Goal: Task Accomplishment & Management: Complete application form

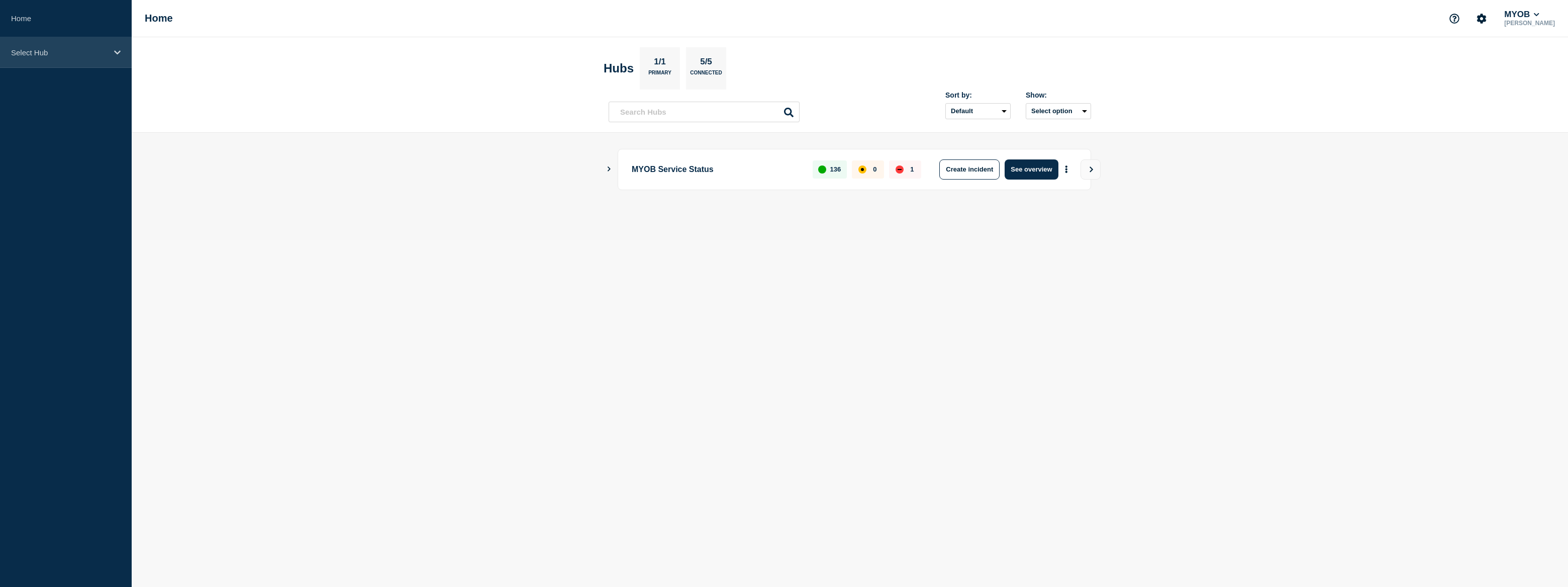
click at [68, 49] on p "Select Hub" at bounding box center [59, 52] width 97 height 9
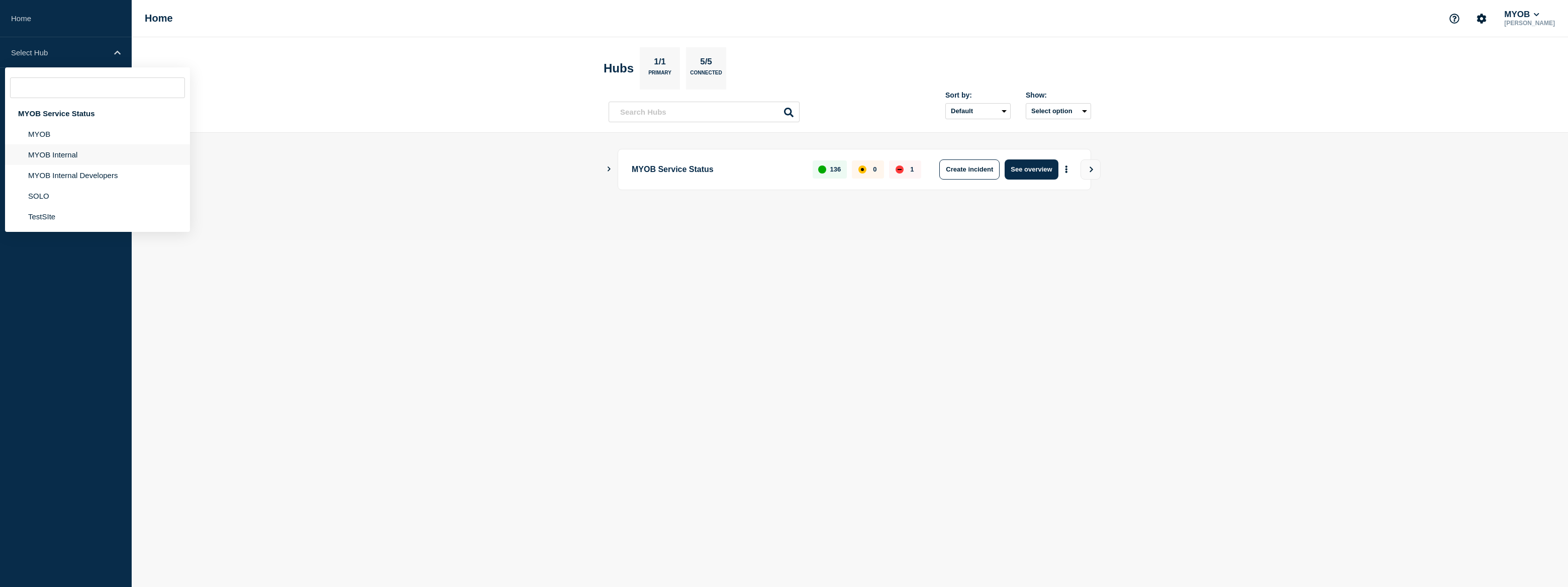
click at [80, 151] on li "MYOB Internal" at bounding box center [97, 154] width 185 height 20
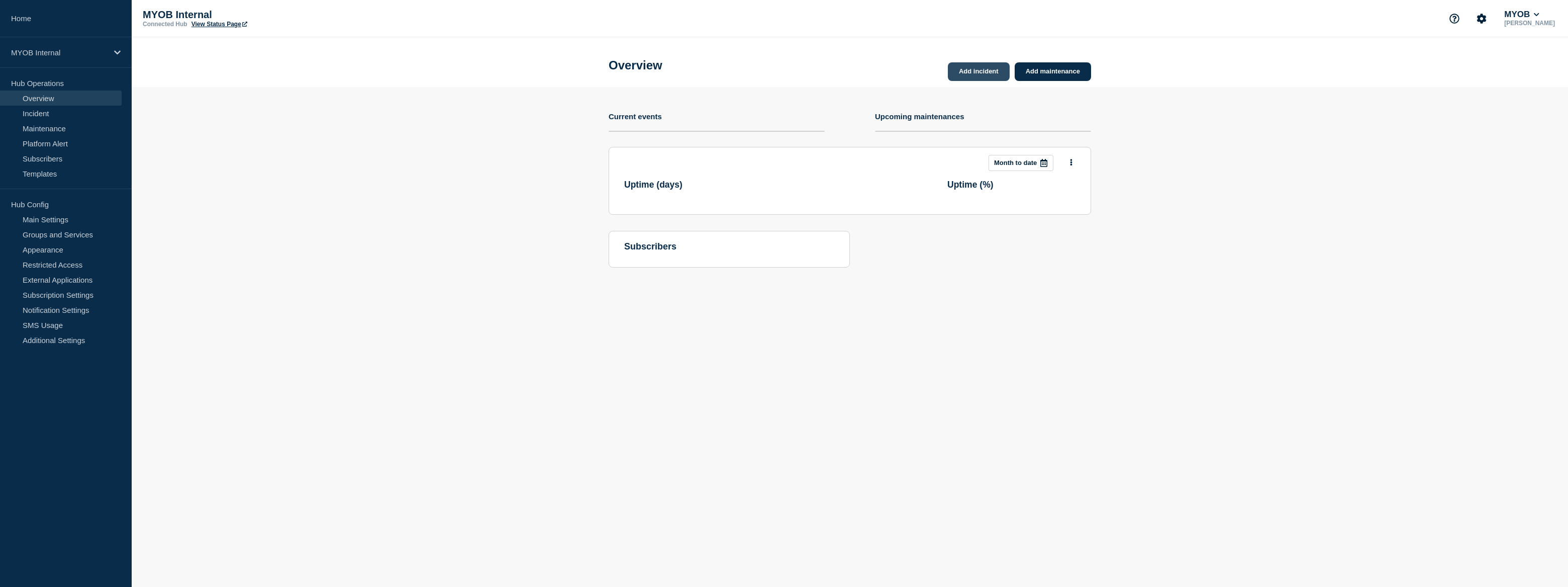
click at [966, 70] on link "Add incident" at bounding box center [978, 72] width 62 height 19
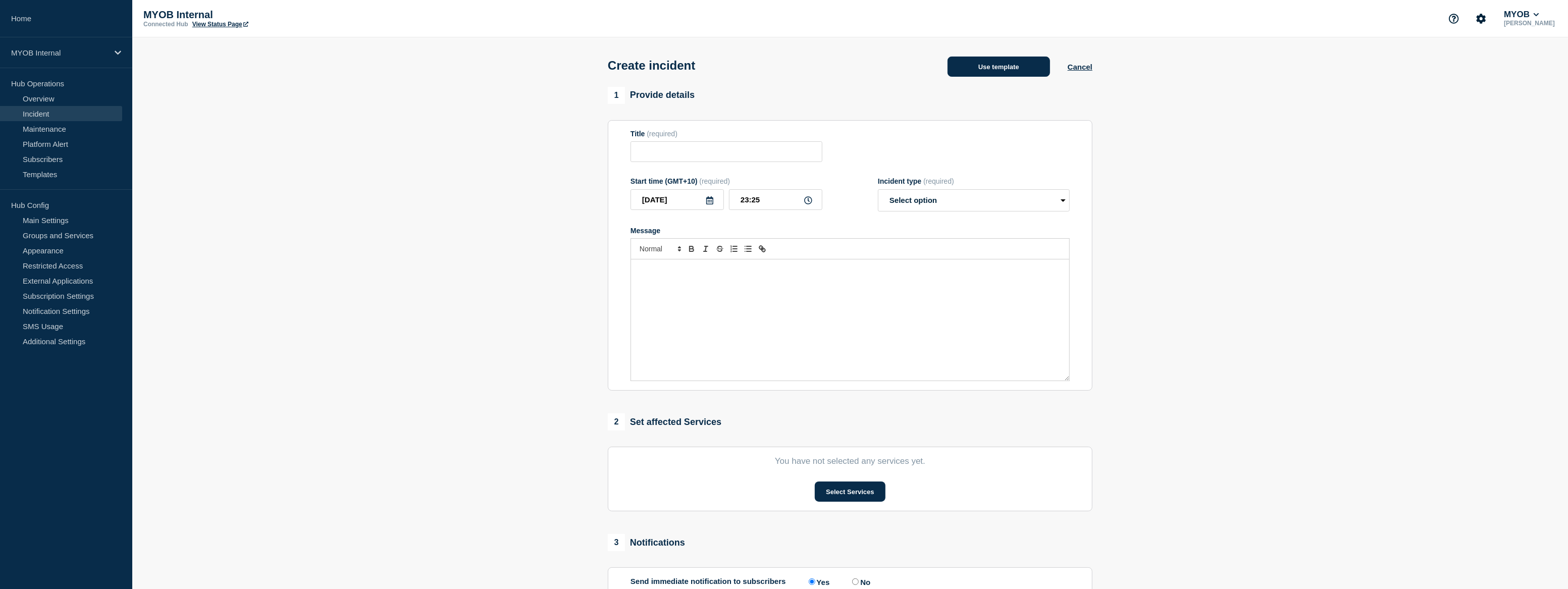
click at [984, 70] on button "Use template" at bounding box center [998, 66] width 102 height 20
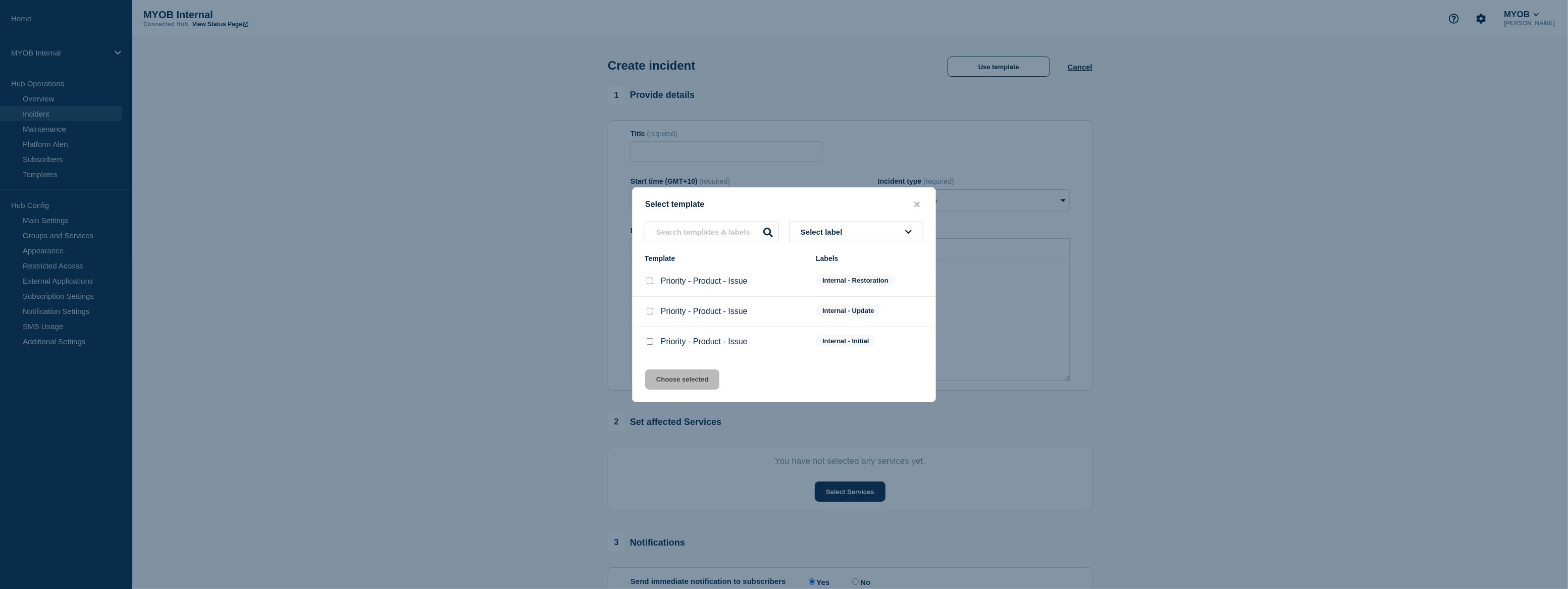
click at [647, 342] on input "Priority - Product - Issue checkbox" at bounding box center [650, 341] width 7 height 7
checkbox input "true"
click at [650, 282] on input "Priority - Product - Issue checkbox" at bounding box center [650, 281] width 7 height 7
checkbox input "true"
checkbox input "false"
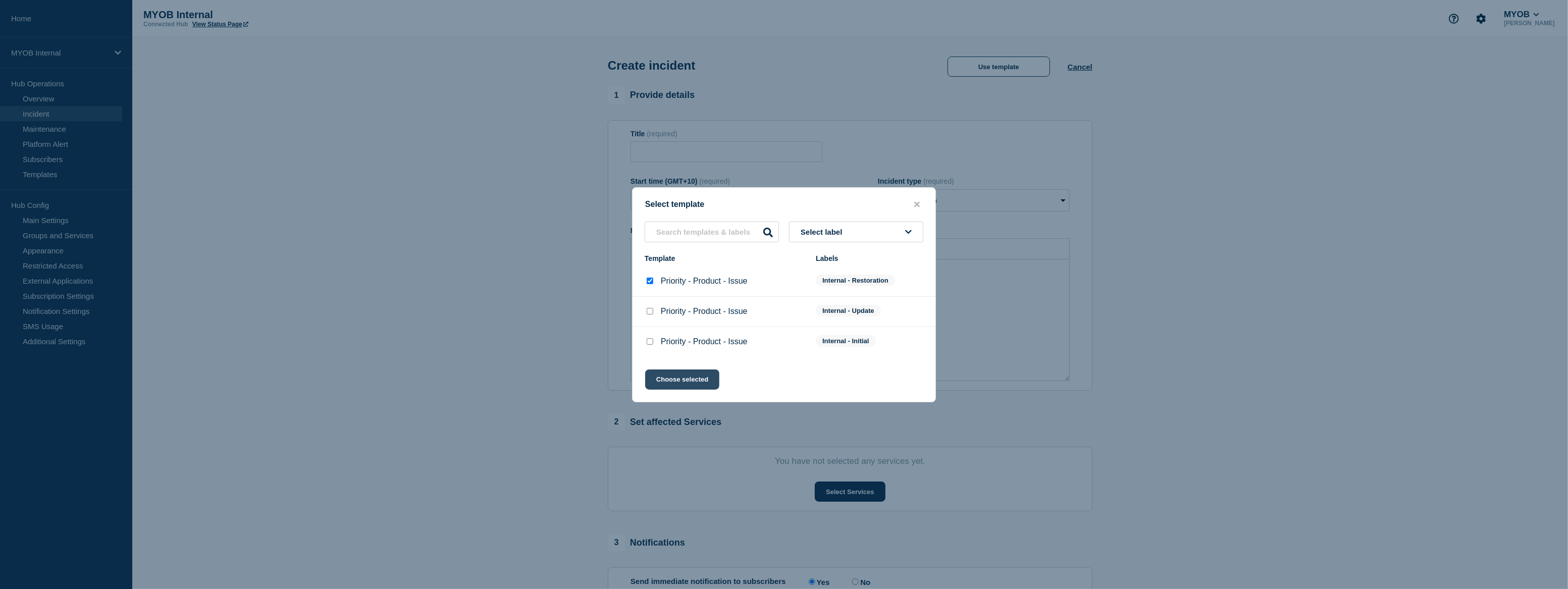
click at [697, 373] on button "Choose selected" at bounding box center [682, 379] width 74 height 20
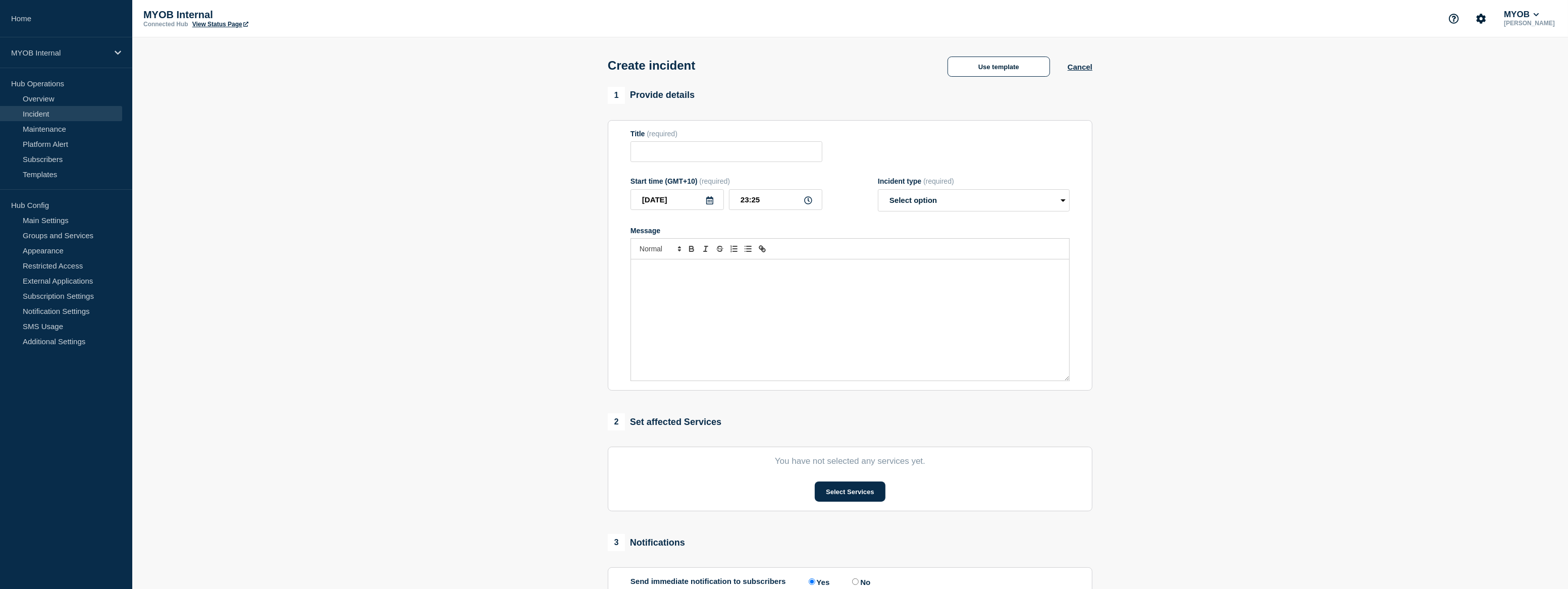
type input "Priority - Product - Issue"
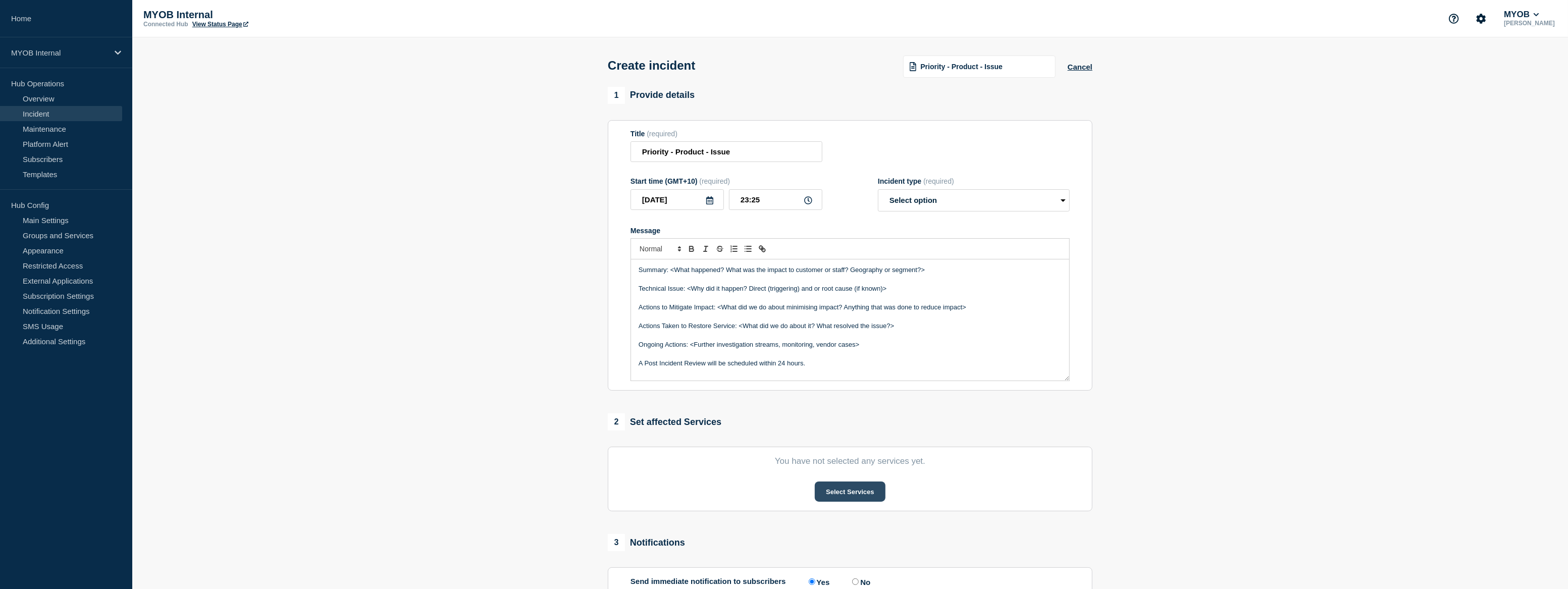
click at [846, 496] on button "Select Services" at bounding box center [849, 491] width 70 height 20
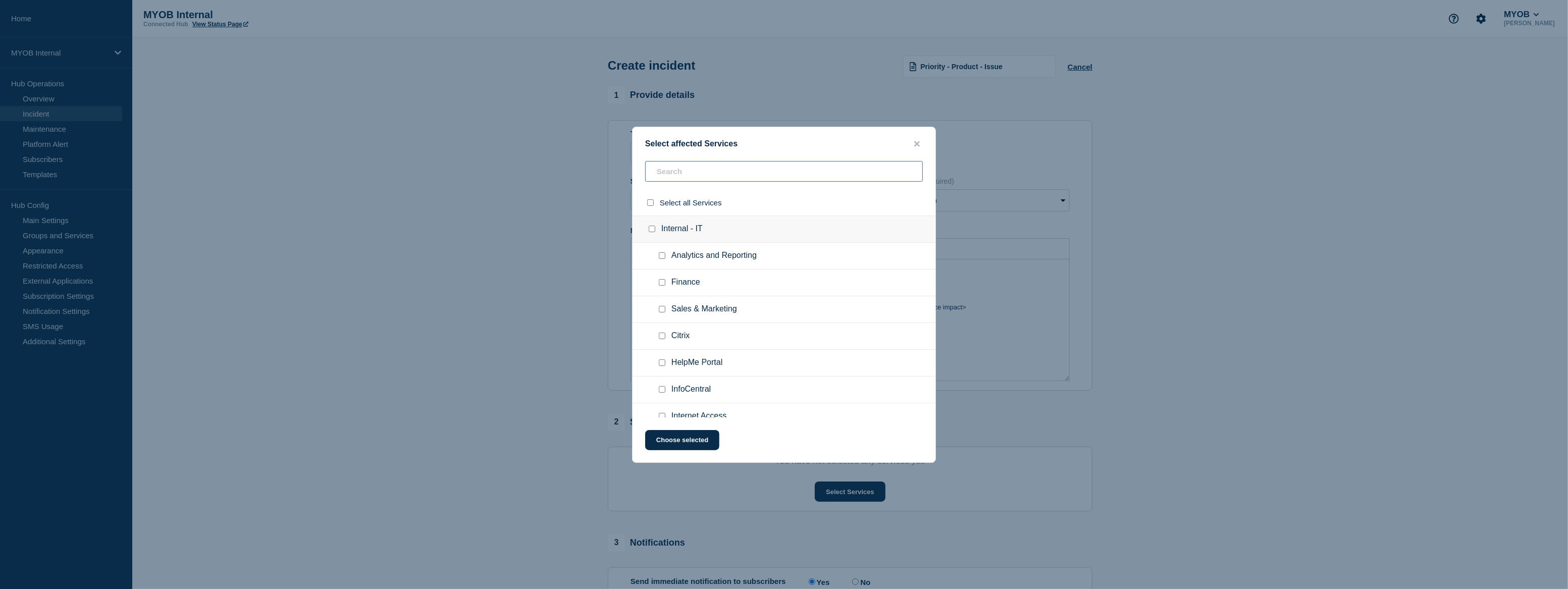
click at [686, 168] on input "text" at bounding box center [783, 171] width 278 height 20
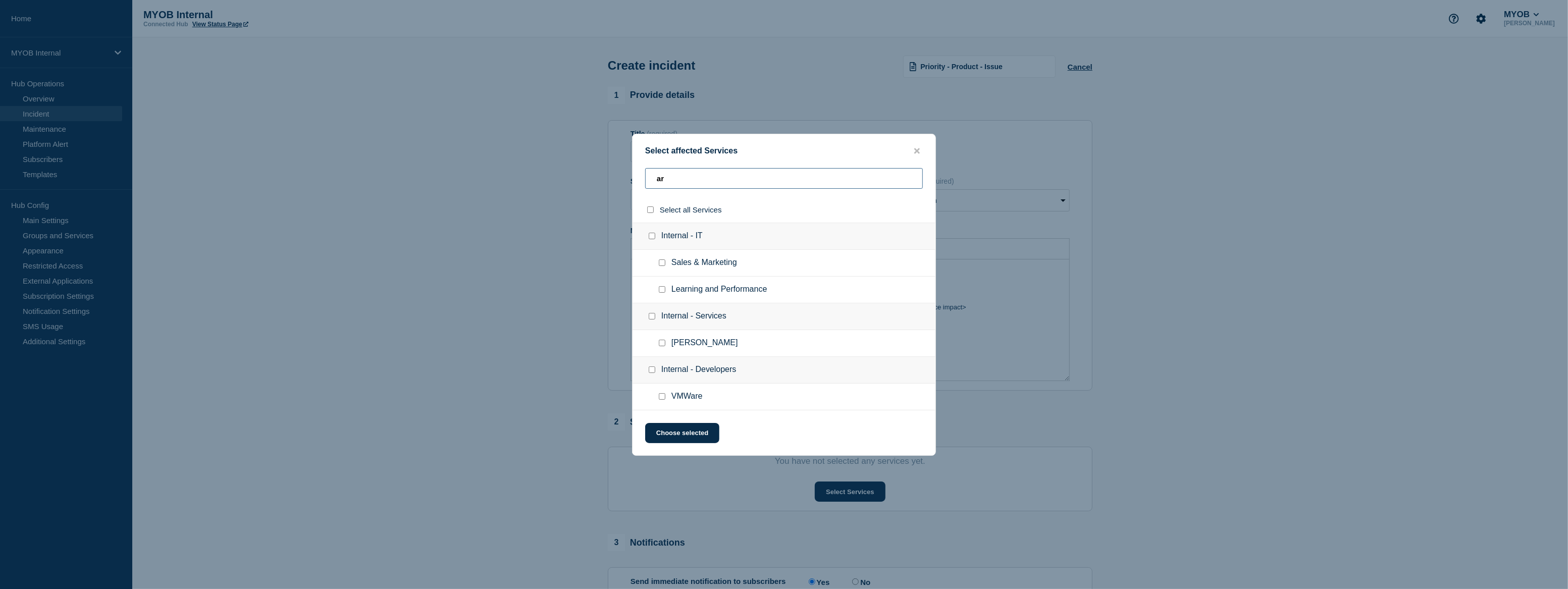
type input "ar"
click at [661, 342] on input "Archie checkbox" at bounding box center [662, 343] width 7 height 7
checkbox input "true"
click at [710, 439] on button "Choose selected" at bounding box center [682, 433] width 74 height 20
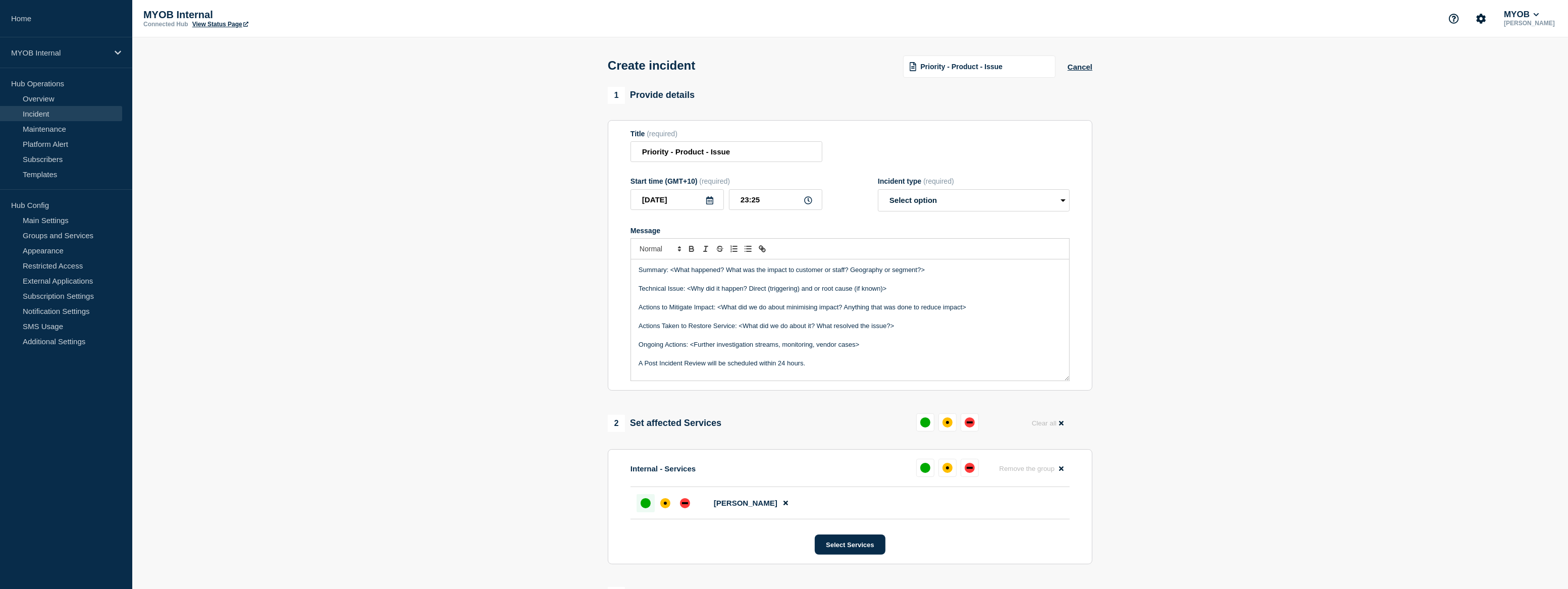
click at [649, 505] on div "up" at bounding box center [646, 503] width 10 height 10
click at [668, 153] on input "Priority - Product - Issue" at bounding box center [726, 151] width 192 height 20
click at [696, 153] on input "Priority 3 - Product - Issue" at bounding box center [726, 151] width 192 height 20
drag, startPoint x: 984, startPoint y: 141, endPoint x: 821, endPoint y: 159, distance: 164.0
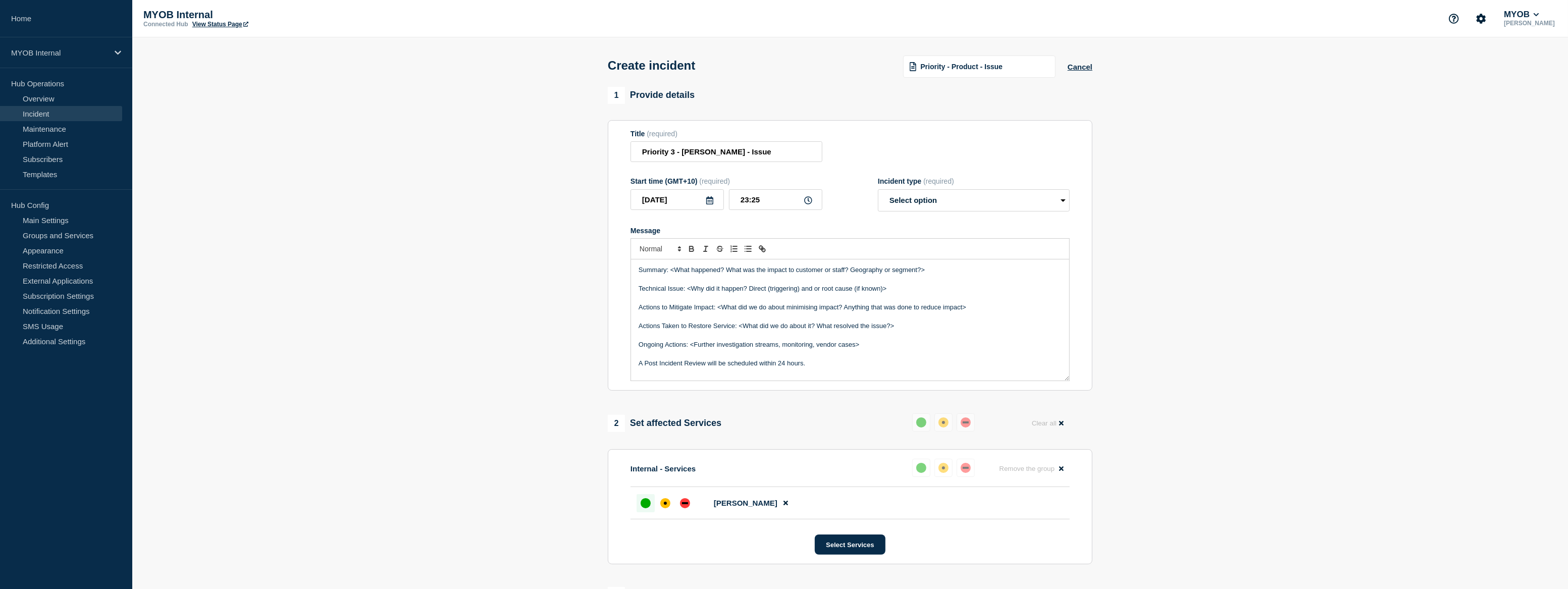
click at [984, 141] on div "Title (required) Priority 3 - [PERSON_NAME] - Issue" at bounding box center [850, 146] width 439 height 33
click at [722, 153] on input "Priority 3 - [PERSON_NAME] - Issue" at bounding box center [726, 151] width 192 height 20
paste input "Billing and MyDot are unavailabl"
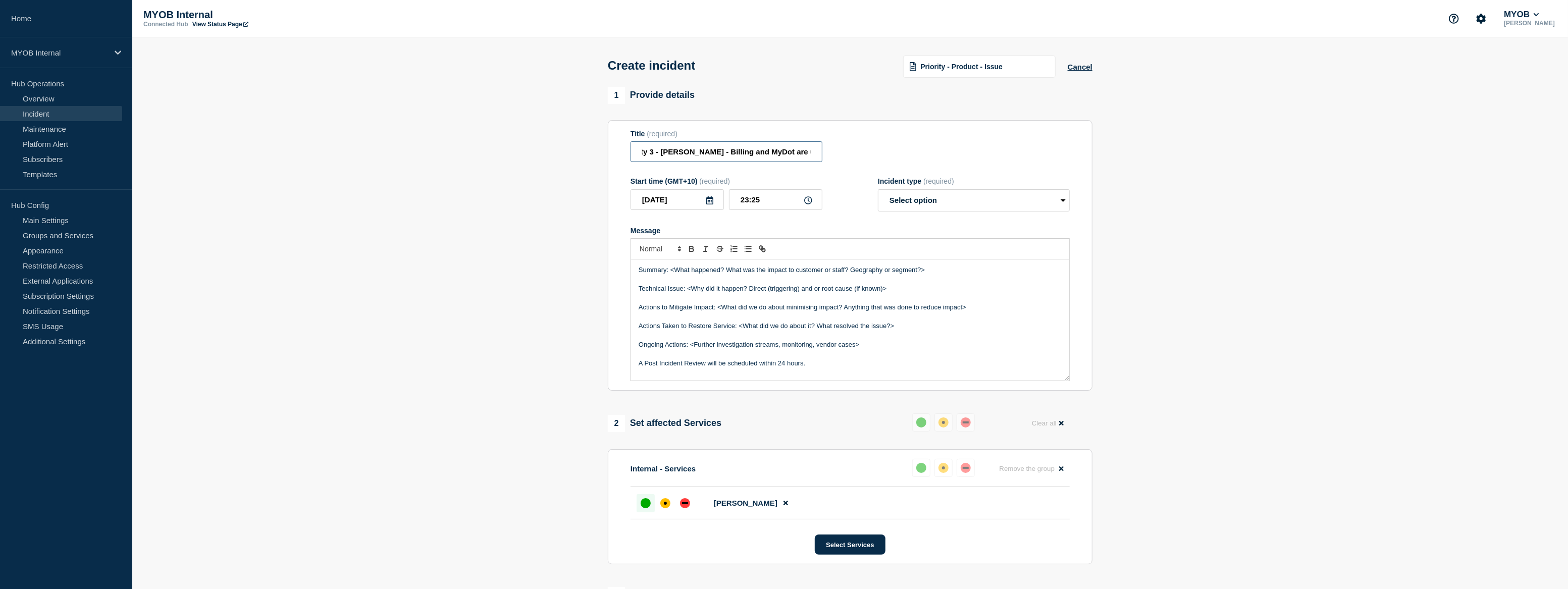
type input "Priority 3 - [PERSON_NAME] - Billing and MyDot are unavailable"
click at [1002, 208] on select "Select option Investigating Identified Monitoring" at bounding box center [973, 200] width 192 height 22
select select "monitoring"
click at [878, 192] on select "Select option Investigating Identified Monitoring" at bounding box center [973, 200] width 192 height 22
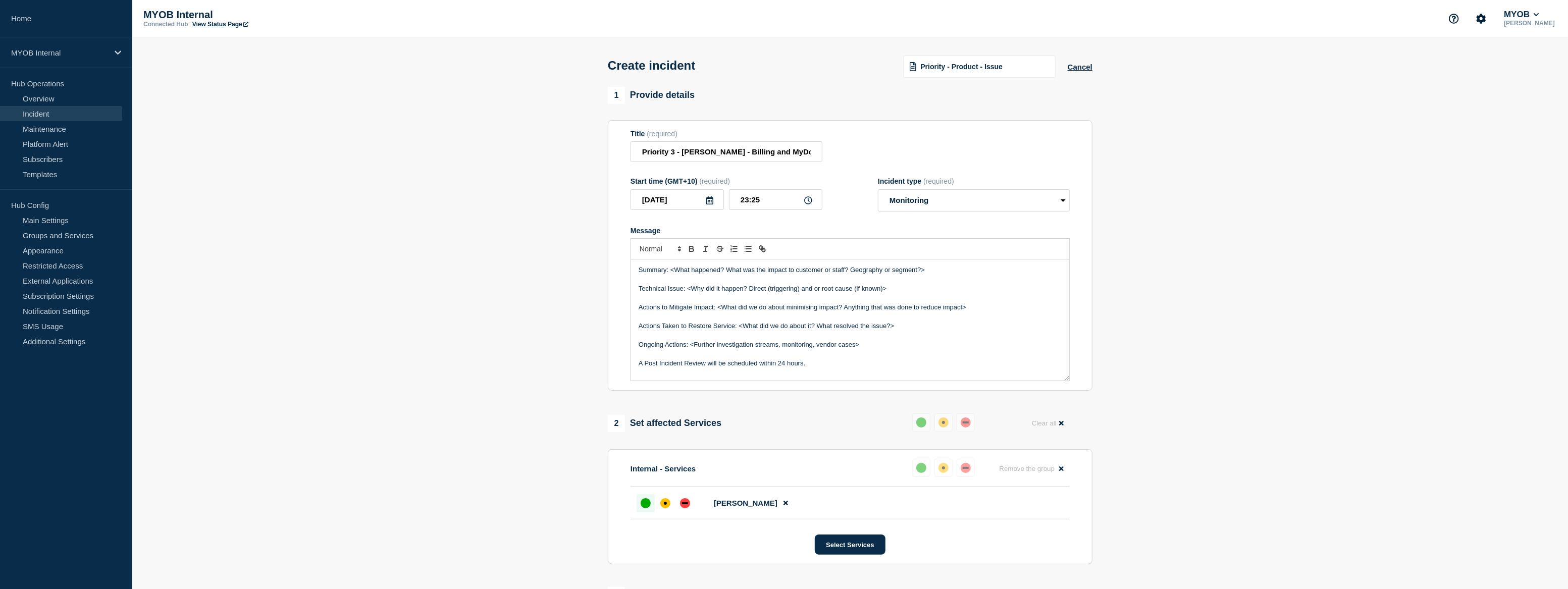
click at [1449, 273] on section "1 Provide details Title (required) Priority 3 - [PERSON_NAME] - Billing and MyD…" at bounding box center [850, 402] width 1436 height 631
drag, startPoint x: 836, startPoint y: 367, endPoint x: 622, endPoint y: 265, distance: 237.1
click at [622, 265] on section "Title (required) Priority 3 - [PERSON_NAME] - Billing and MyDot are unavailable…" at bounding box center [850, 255] width 485 height 271
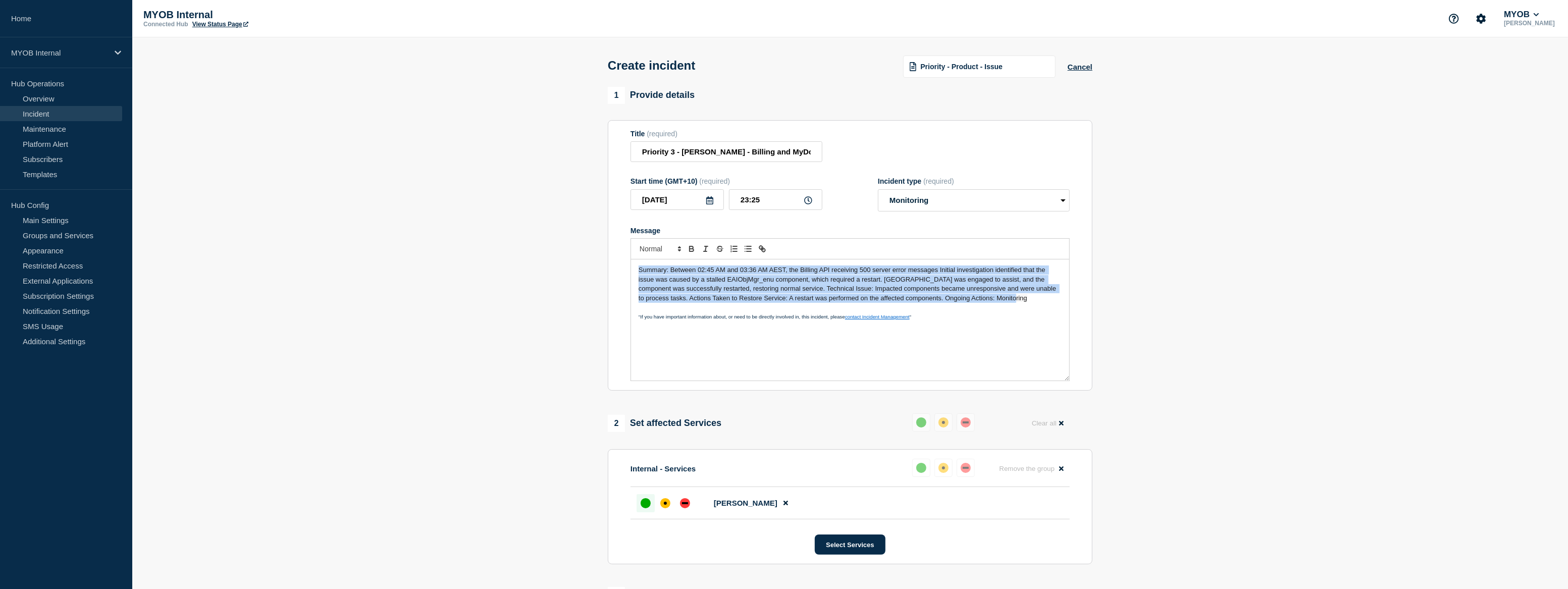
drag, startPoint x: 986, startPoint y: 300, endPoint x: 565, endPoint y: 252, distance: 423.7
click at [566, 254] on section "1 Provide details Title (required) Priority 3 - [PERSON_NAME] - Billing and MyD…" at bounding box center [850, 402] width 1436 height 631
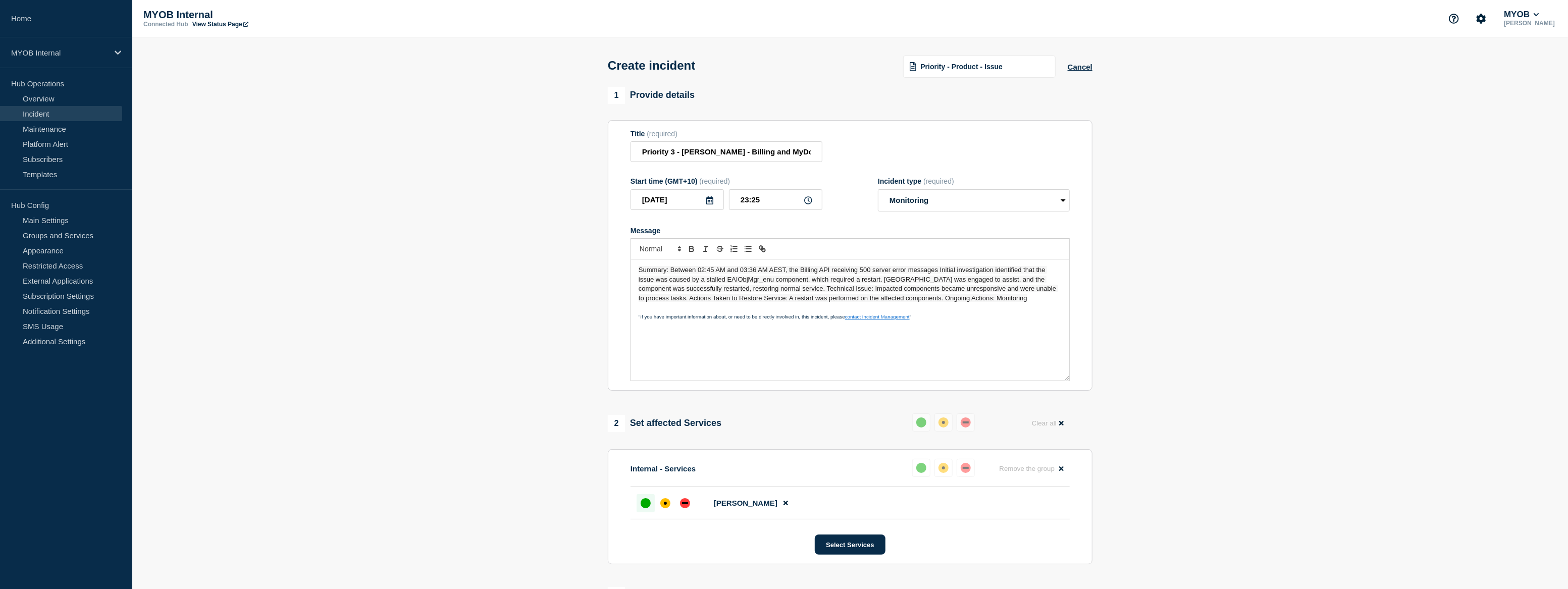
click at [917, 301] on span "Summary: Between 02:45 AM and 03:36 AM AEST, the Billing API receiving 500 serv…" at bounding box center [848, 284] width 419 height 35
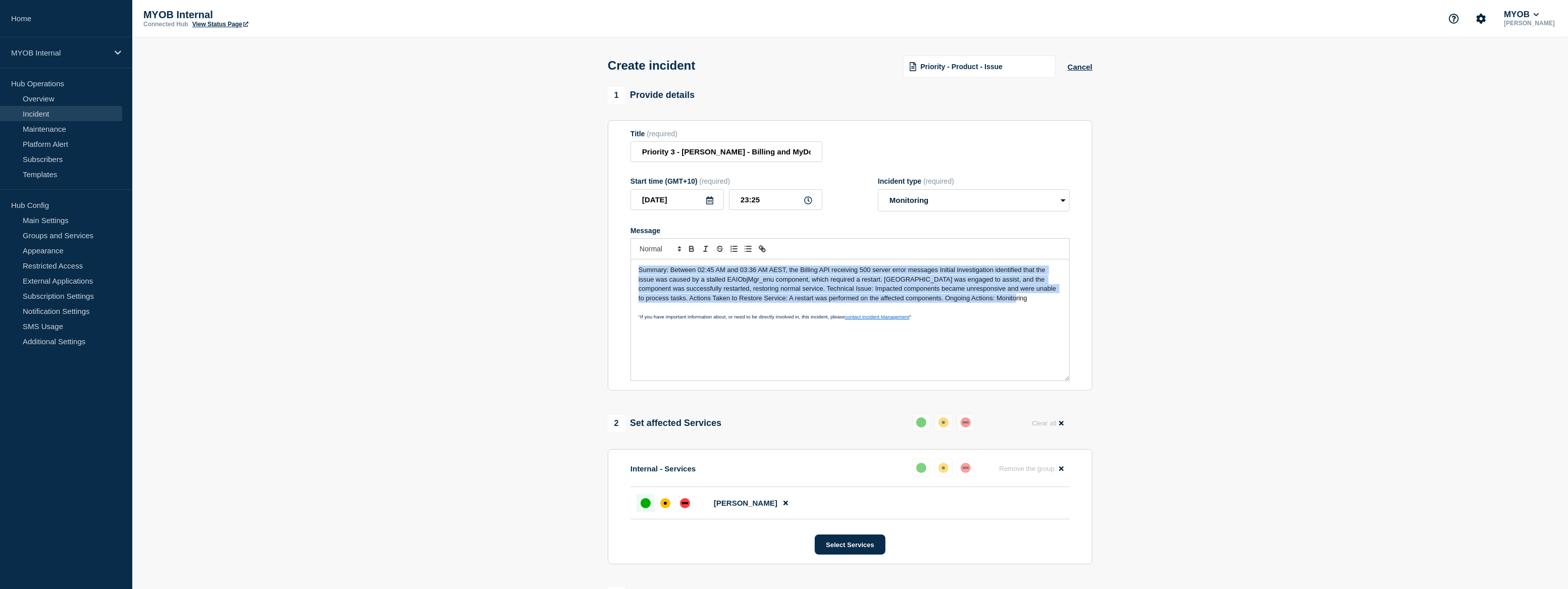
drag, startPoint x: 1003, startPoint y: 305, endPoint x: 560, endPoint y: 250, distance: 446.4
click at [560, 250] on section "1 Provide details Title (required) Priority 3 - [PERSON_NAME] - Billing and MyD…" at bounding box center [850, 402] width 1436 height 631
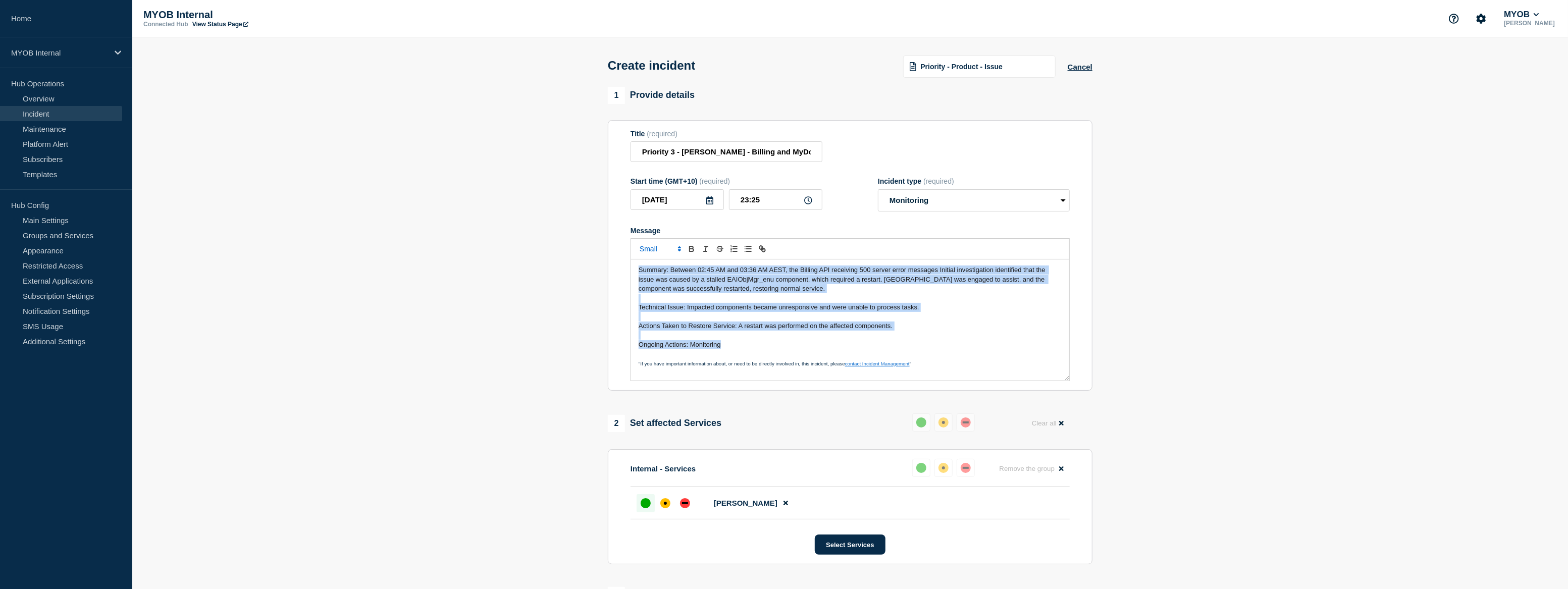
drag, startPoint x: 714, startPoint y: 343, endPoint x: 610, endPoint y: 261, distance: 132.4
click at [610, 261] on section "Title (required) Priority 3 - [PERSON_NAME] - Billing and MyDot are unavailable…" at bounding box center [850, 255] width 485 height 271
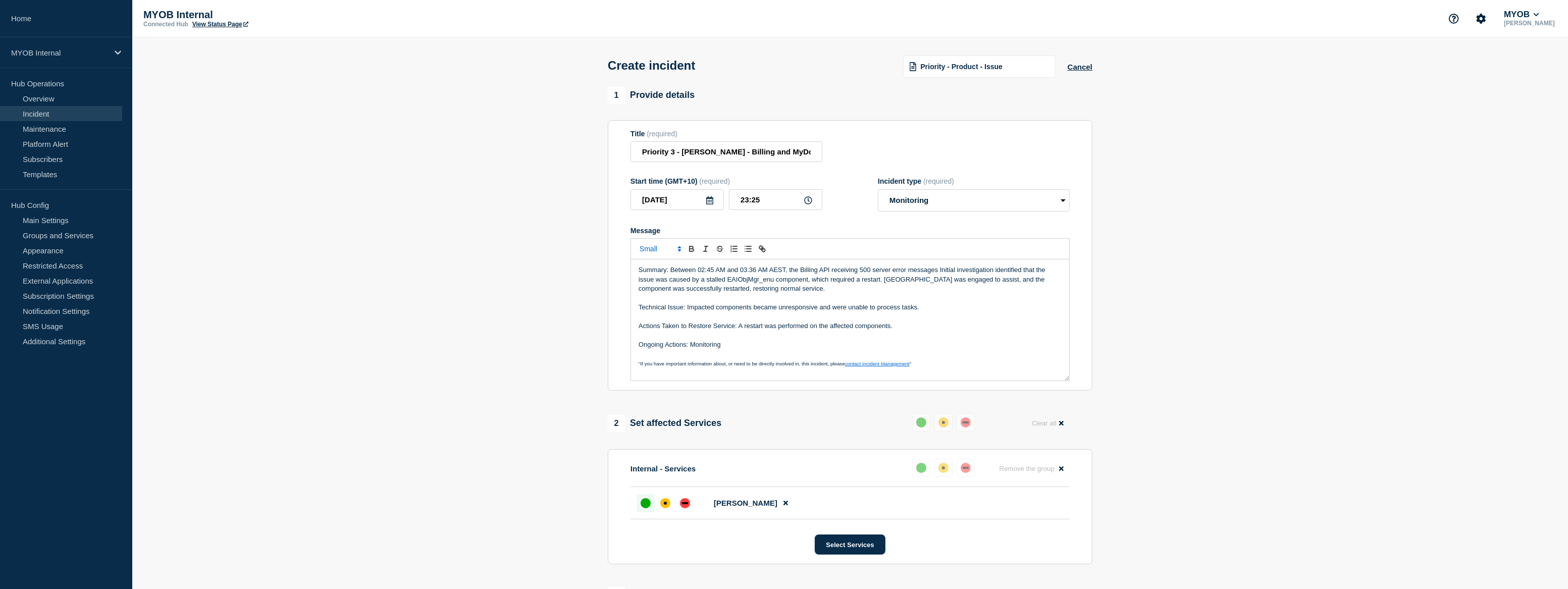
click at [645, 282] on p "Summary: Between 02:45 AM and 03:36 AM AEST, the Billing API receiving 500 serv…" at bounding box center [850, 279] width 423 height 28
drag, startPoint x: 784, startPoint y: 282, endPoint x: 736, endPoint y: 282, distance: 48.0
click at [736, 282] on p "Summary: Between 02:45 AM and 03:36 AM AEST, the Billing API receiving 500 serv…" at bounding box center [850, 279] width 423 height 28
click at [767, 283] on p "Summary: Between 02:45 AM and 03:36 AM AEST, the Billing API receiving 500 serv…" at bounding box center [850, 279] width 423 height 28
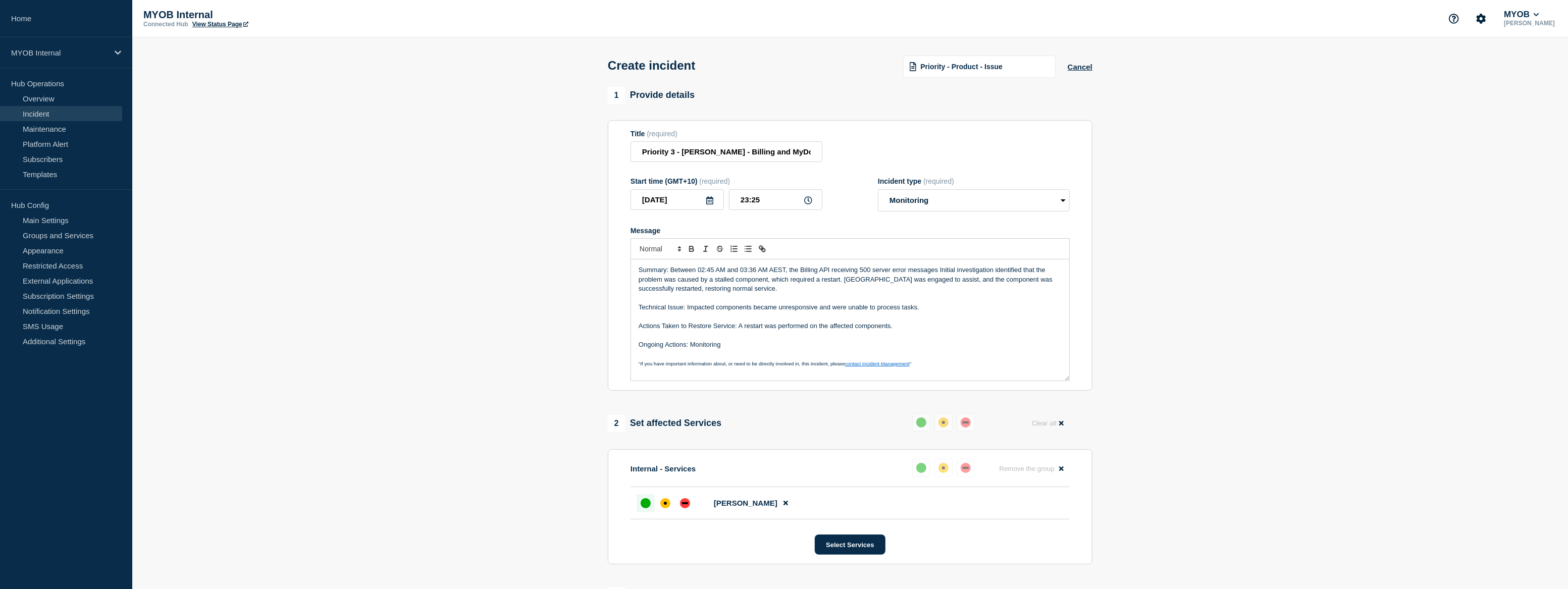
click at [777, 293] on p "Summary: Between 02:45 AM and 03:36 AM AEST, the Billing API receiving 500 serv…" at bounding box center [850, 279] width 423 height 28
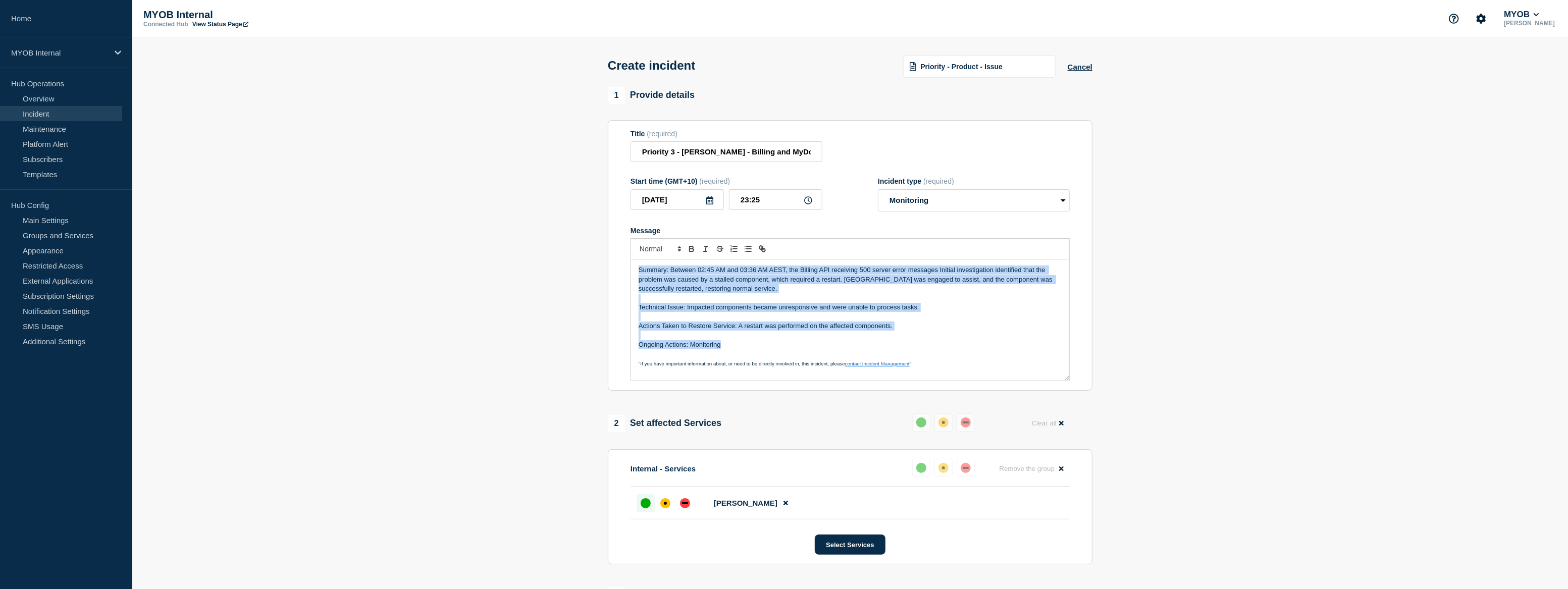
drag, startPoint x: 736, startPoint y: 352, endPoint x: 633, endPoint y: 273, distance: 129.8
click at [633, 273] on div "Summary: Between 02:45 AM and 03:36 AM AEST, the Billing API receiving 500 serv…" at bounding box center [850, 320] width 438 height 121
copy div "Summary: Between 02:45 AM and 03:36 AM AEST, the Billing API receiving 500 serv…"
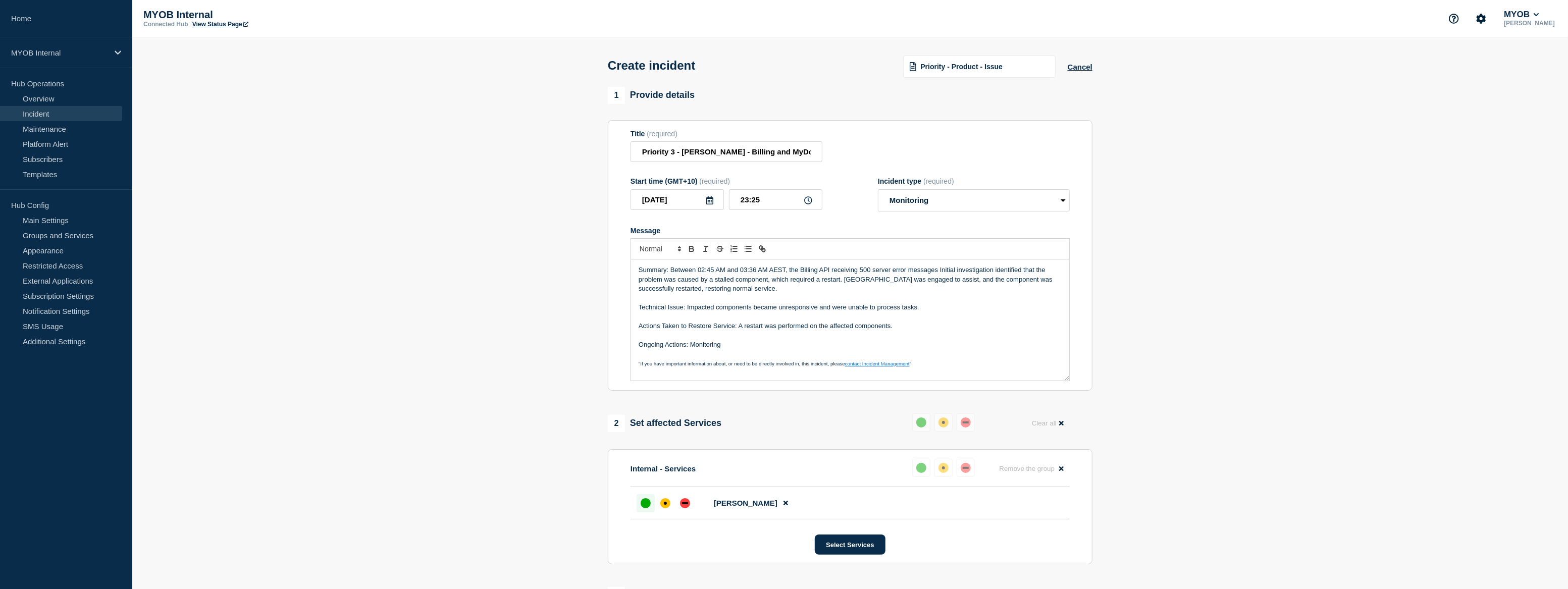
drag, startPoint x: 1363, startPoint y: 278, endPoint x: 1237, endPoint y: 308, distance: 129.5
click at [1363, 278] on section "1 Provide details Title (required) Priority 3 - [PERSON_NAME] - Billing and MyD…" at bounding box center [850, 402] width 1436 height 631
click at [702, 273] on p "Summary: Between 02:45 AM and 03:36 AM AEST, the Billing API receiving 500 serv…" at bounding box center [850, 279] width 423 height 28
click at [700, 273] on p "Summary: Between 02:45 AM and 03:36 AM AEST, the Billing API receiving 500 serv…" at bounding box center [850, 279] width 423 height 28
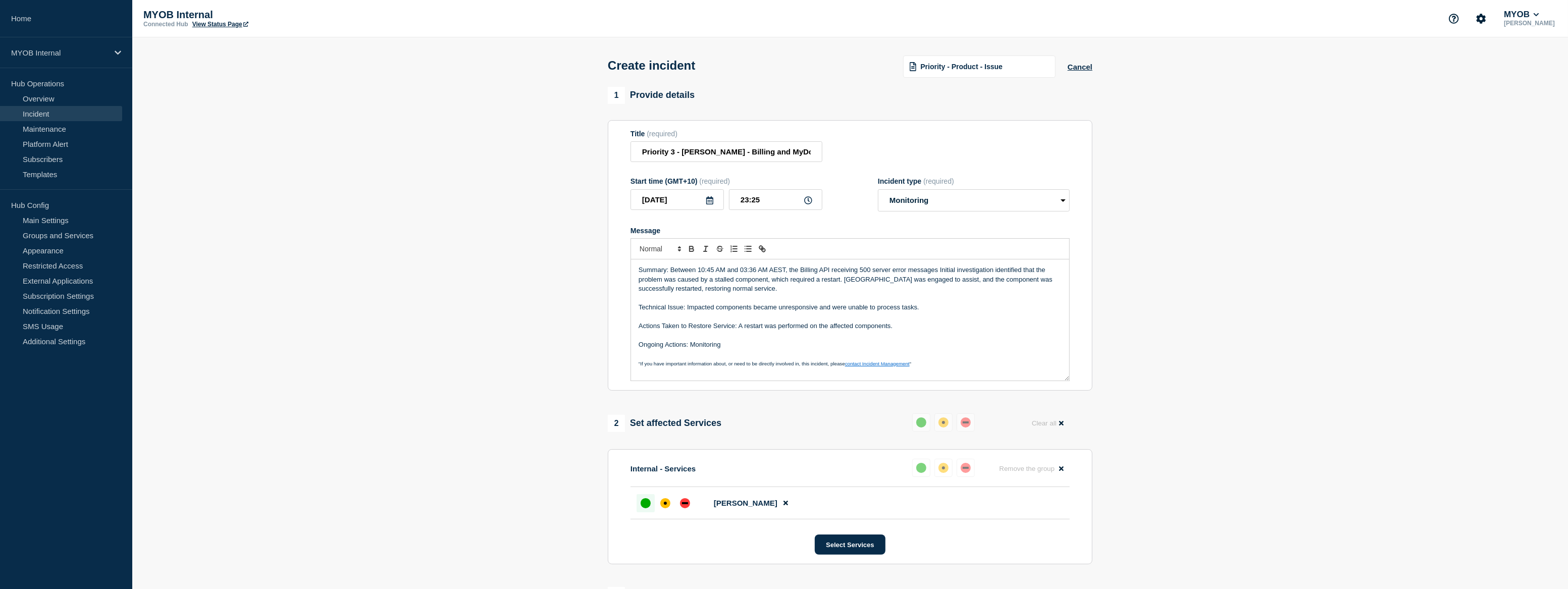
click at [711, 273] on p "Summary: Between 10:45 AM and 03:36 AM AEST, the Billing API receiving 500 serv…" at bounding box center [850, 279] width 423 height 28
click at [1217, 333] on section "1 Provide details Title (required) Priority 3 - [PERSON_NAME] - Billing and MyD…" at bounding box center [850, 402] width 1436 height 631
click at [741, 273] on p "Summary: Between 10:40AM and 03:36 AM AEST, the Billing API receiving 500 serve…" at bounding box center [850, 279] width 423 height 28
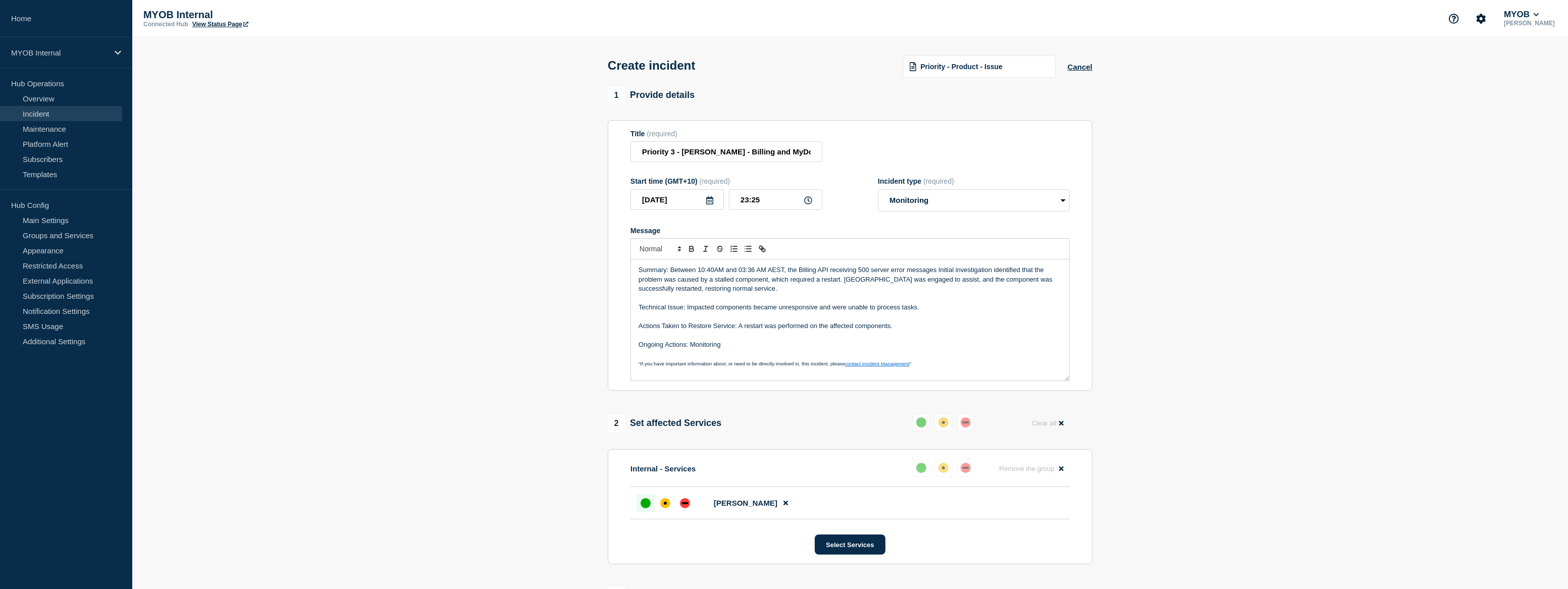
click at [717, 273] on p "Summary: Between 10:40AM and 03:36 AM AEST, the Billing API receiving 500 serve…" at bounding box center [850, 279] width 423 height 28
click at [742, 273] on p "Summary: Between 10:40PM and 03:36 AM AEST, the Billing API receiving 500 serve…" at bounding box center [850, 279] width 423 height 28
click at [743, 273] on p "Summary: Between 10:40PM and 03:36 AM AEST, the Billing API receiving 500 serve…" at bounding box center [850, 279] width 423 height 28
click at [752, 274] on p "Summary: Between 10:40PM and 11:36 AM AEST, the Billing API receiving 500 serve…" at bounding box center [850, 279] width 423 height 28
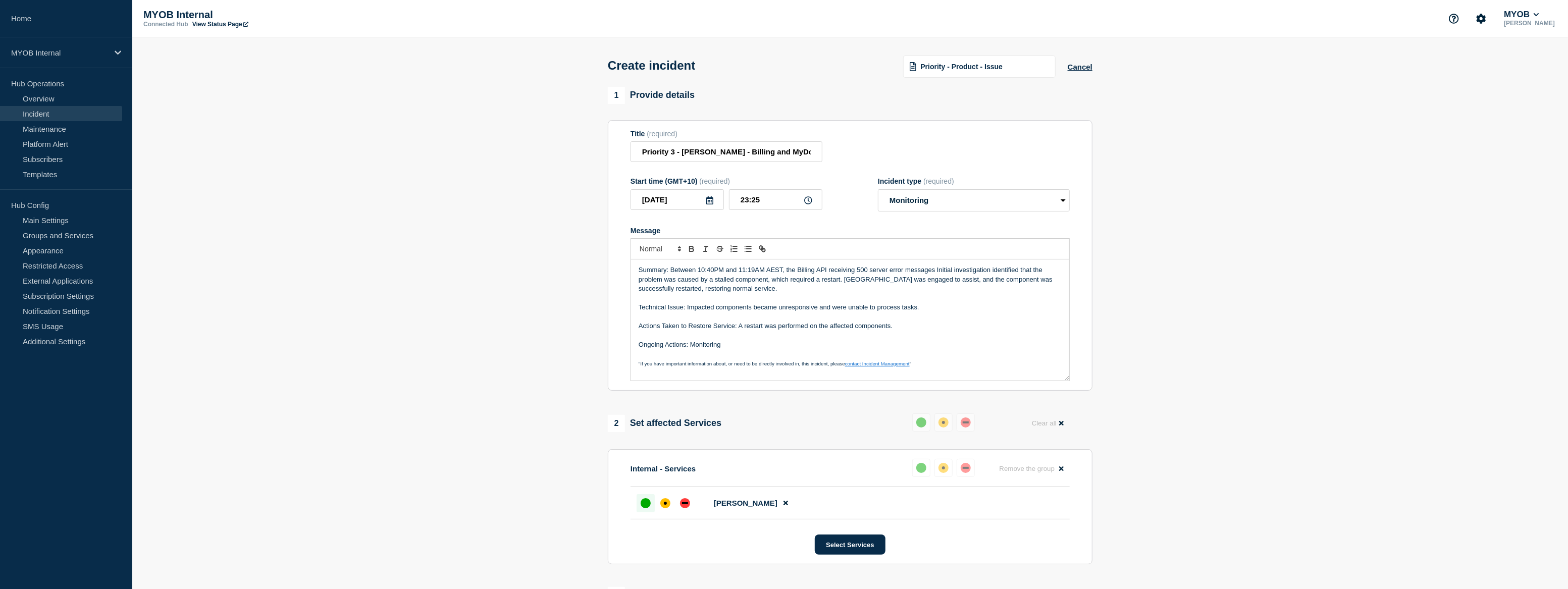
click at [757, 275] on p "Summary: Between 10:40PM and 11:19AM AEST, the Billing API receiving 500 server…" at bounding box center [850, 279] width 423 height 28
click at [827, 273] on p "Summary: Between 10:40PM and 11:19PM AEST, the Billing API receiving 500 server…" at bounding box center [850, 279] width 423 height 28
click at [734, 284] on p "Summary: Between 10:40PM and 11:19PM AEST, the Billing API & MyDot were receivi…" at bounding box center [850, 279] width 423 height 28
click at [752, 282] on p "Summary: Between 10:40PM and 11:19PM AEST, the Billing API & MyDot were receivi…" at bounding box center [850, 279] width 423 height 28
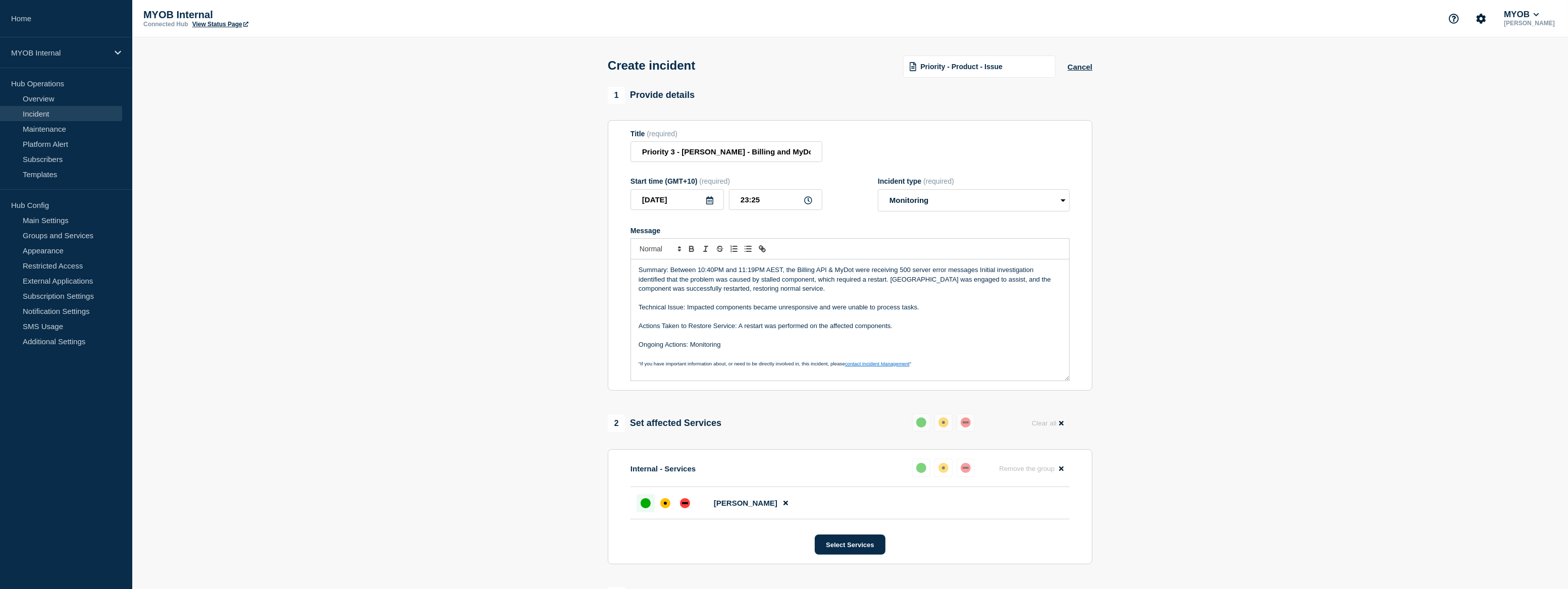
click at [785, 284] on p "Summary: Between 10:40PM and 11:19PM AEST, the Billing API & MyDot were receivi…" at bounding box center [850, 279] width 423 height 28
click at [1028, 282] on p "Summary: Between 10:40PM and 11:19PM AEST, the Billing API & MyDot were receivi…" at bounding box center [850, 279] width 423 height 28
click at [1043, 281] on p "Summary: Between 10:40PM and 11:19PM AEST, the Billing API & MyDot were receivi…" at bounding box center [850, 279] width 423 height 28
click at [1051, 282] on p "Summary: Between 10:40PM and 11:19PM AEST, the Billing API & MyDot were receivi…" at bounding box center [850, 279] width 423 height 28
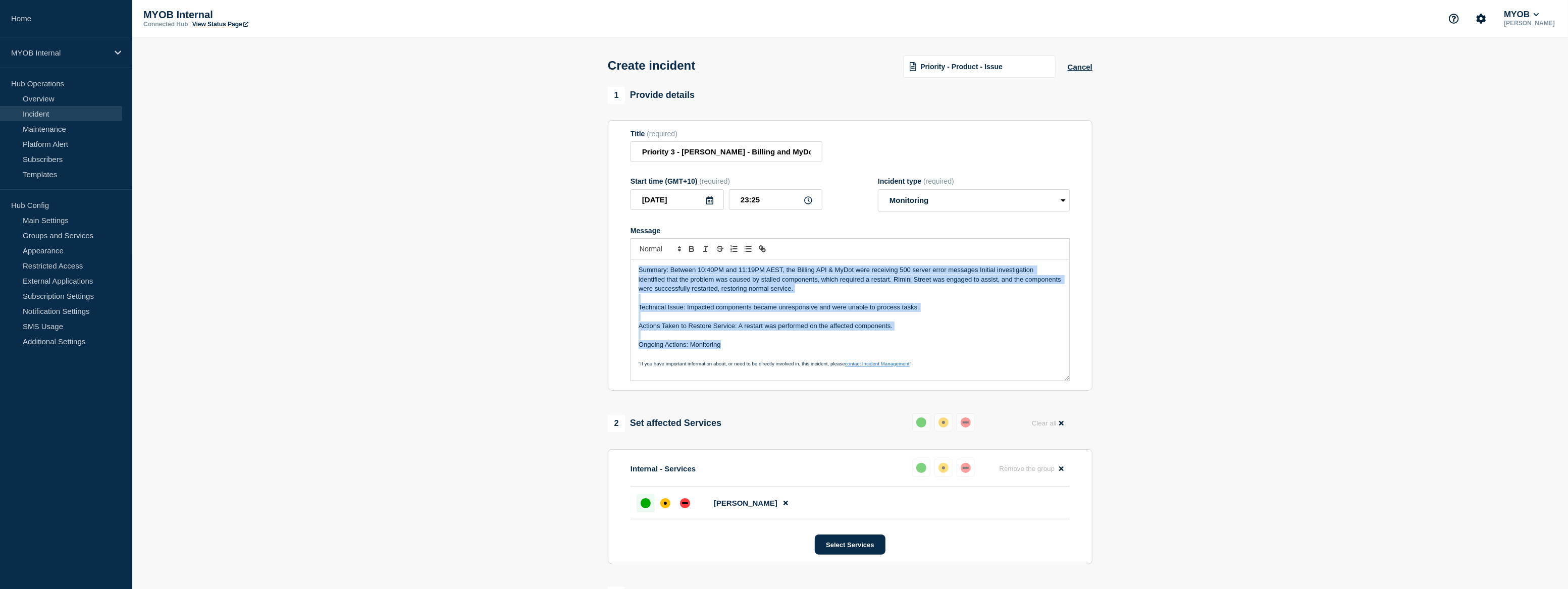
drag, startPoint x: 751, startPoint y: 347, endPoint x: 613, endPoint y: 269, distance: 158.5
click at [613, 269] on section "Title (required) Priority 3 - [PERSON_NAME] - Billing and MyDot are unavailable…" at bounding box center [850, 255] width 485 height 271
copy div "Summary: Between 10:40PM and 11:19PM AEST, the Billing API & MyDot were receivi…"
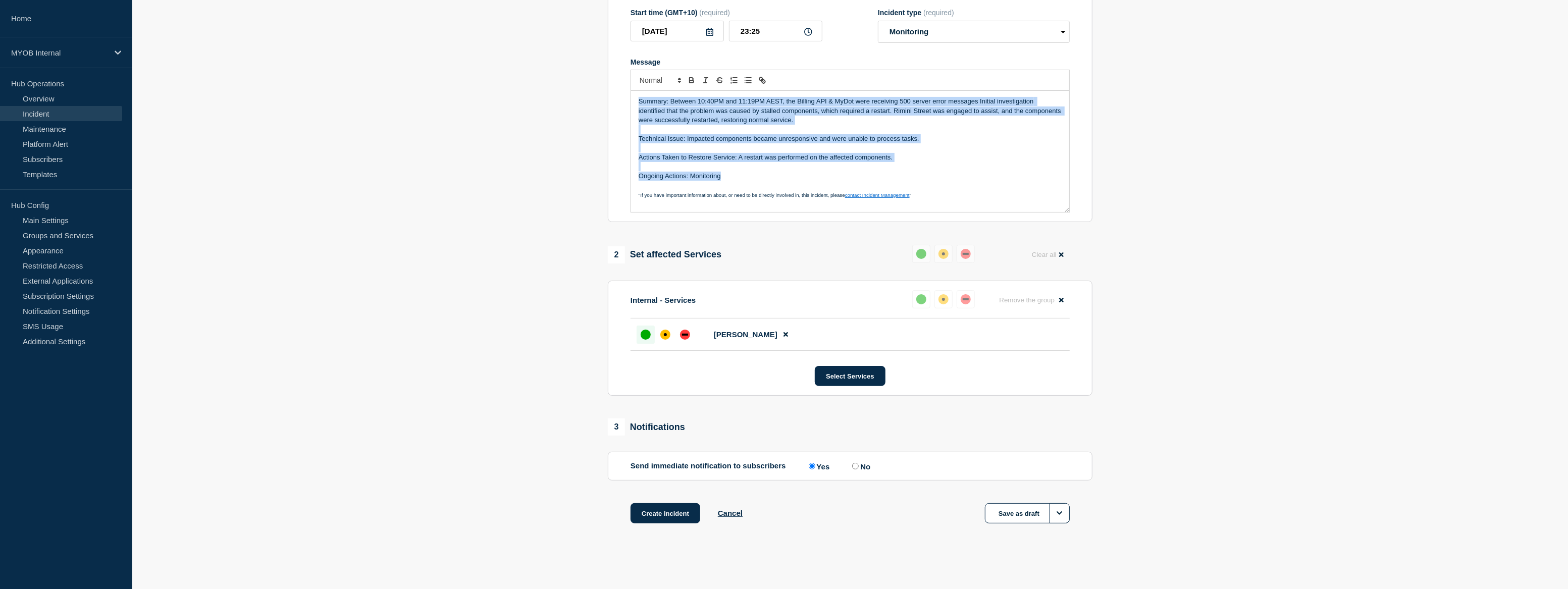
scroll to position [171, 0]
click at [689, 512] on button "Create incident" at bounding box center [665, 513] width 70 height 20
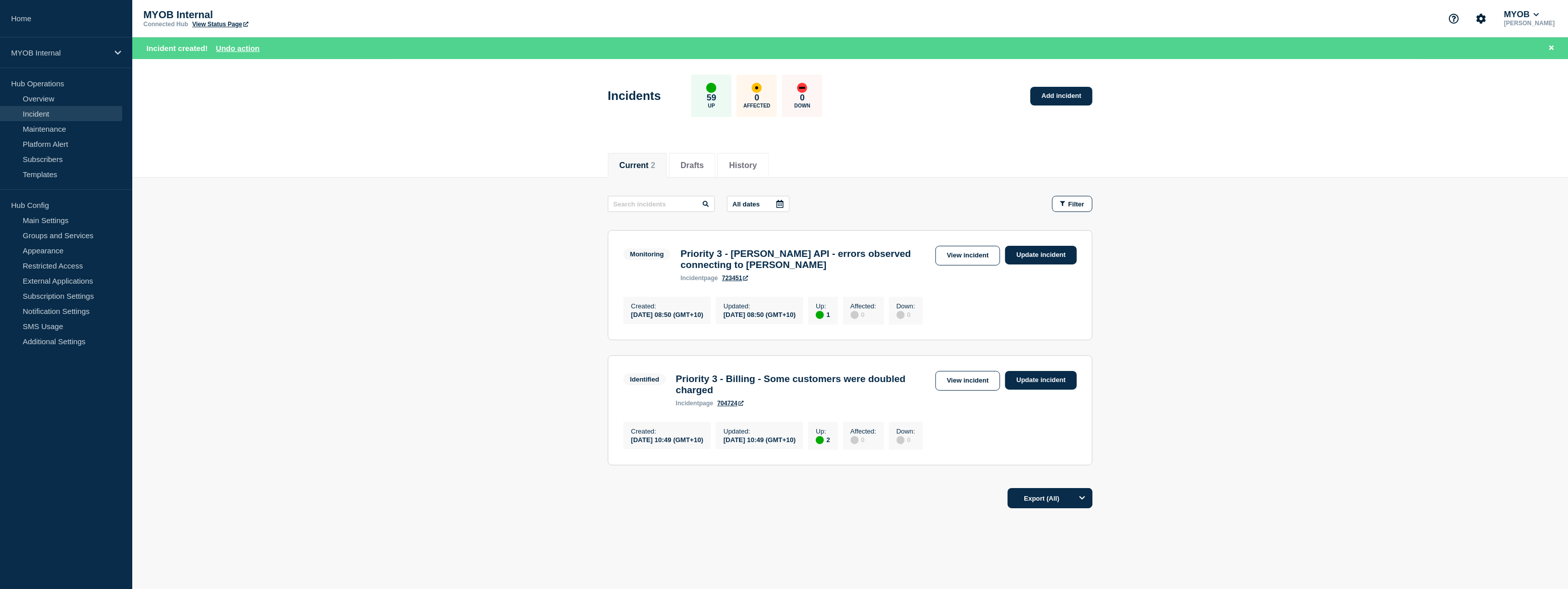
click at [1347, 387] on main "All dates Filter Monitoring 1 Up Priority 3 - [PERSON_NAME] API - errors observ…" at bounding box center [850, 329] width 1436 height 303
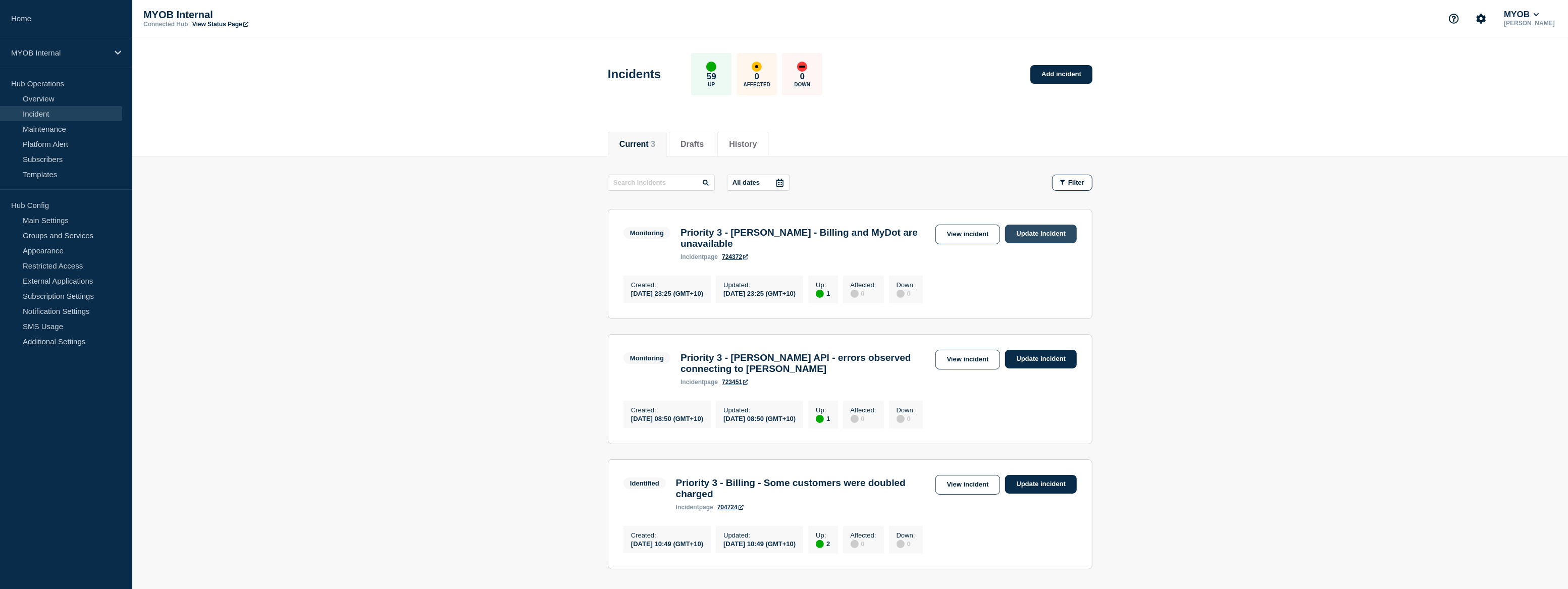
click at [1032, 233] on link "Update incident" at bounding box center [1041, 234] width 72 height 19
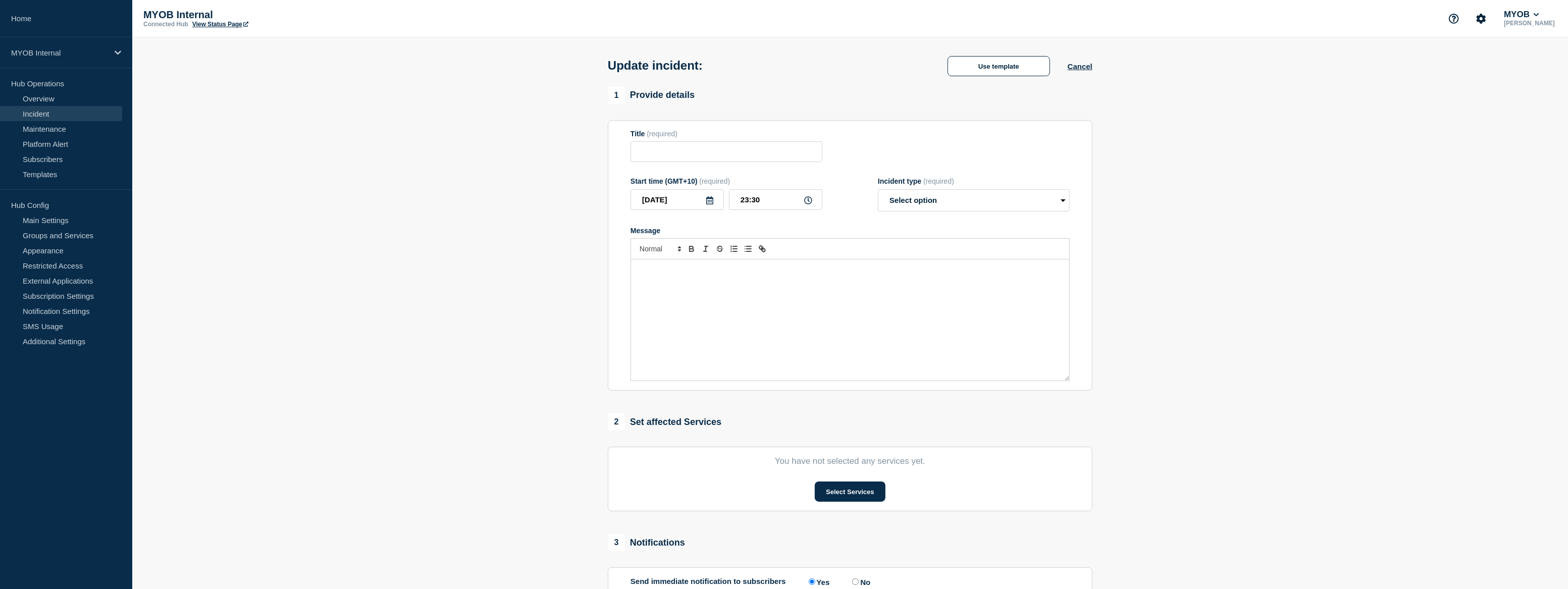
type input "Priority 3 - [PERSON_NAME] - Billing and MyDot are unavailable"
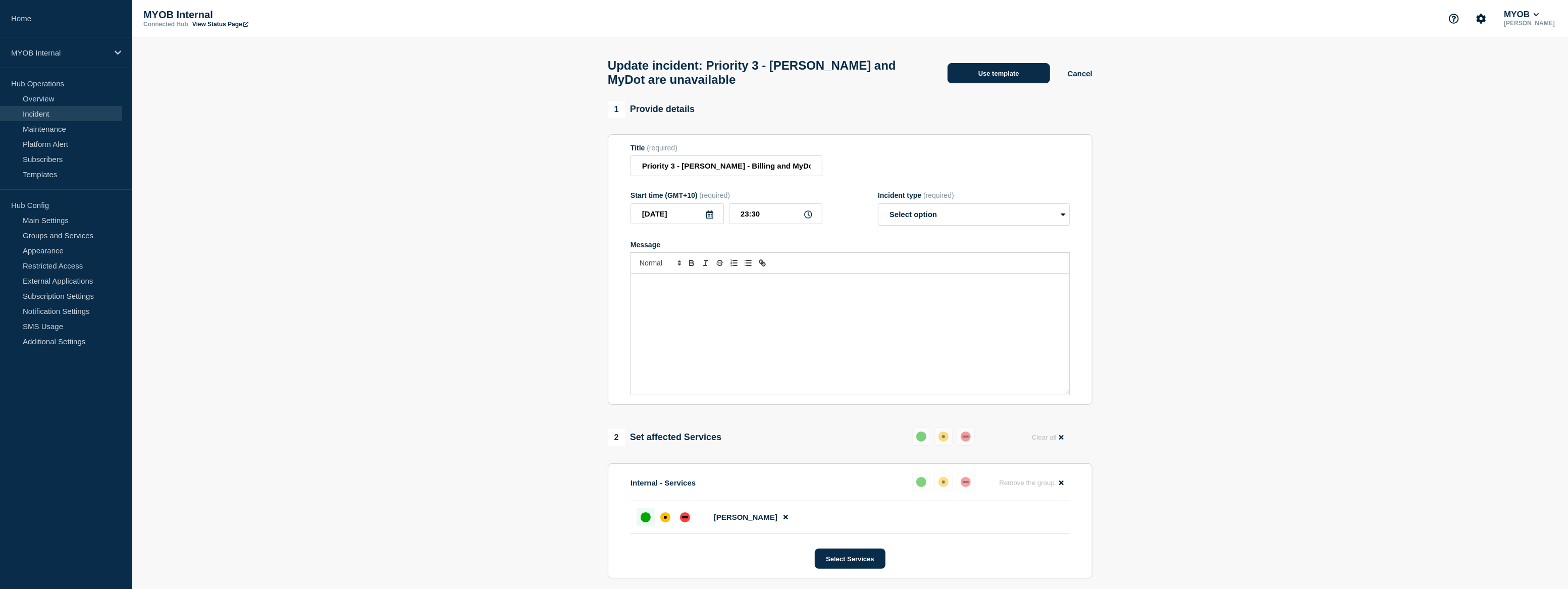
click at [1027, 80] on button "Use template" at bounding box center [998, 73] width 102 height 20
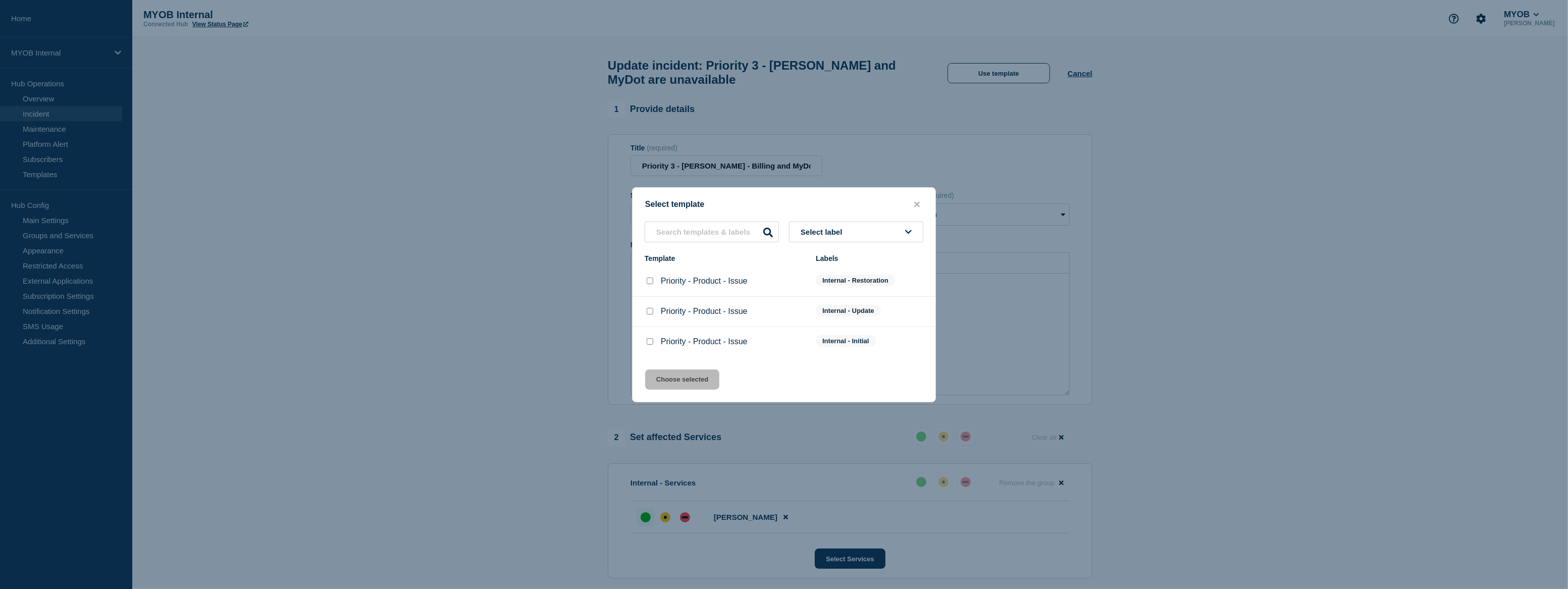
click at [651, 282] on input "Priority - Product - Issue checkbox" at bounding box center [650, 281] width 7 height 7
checkbox input "true"
click at [696, 379] on button "Choose selected" at bounding box center [682, 379] width 74 height 20
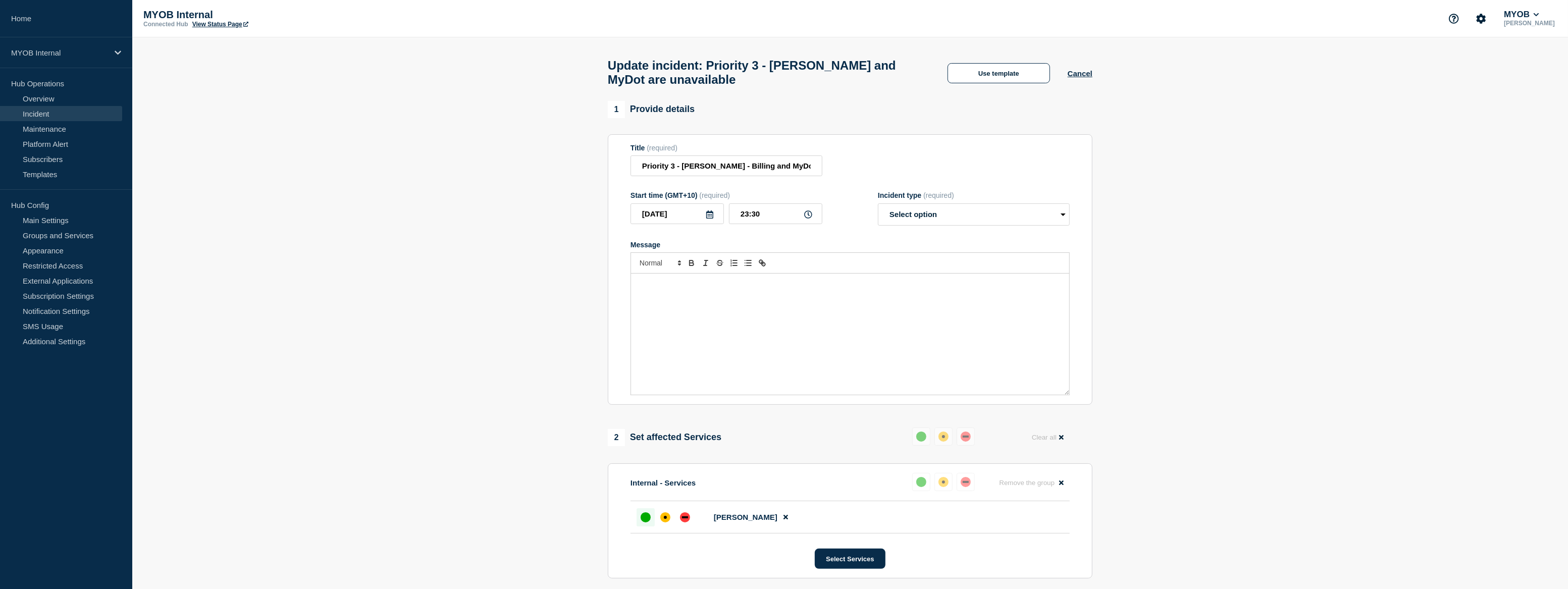
select select "resolved"
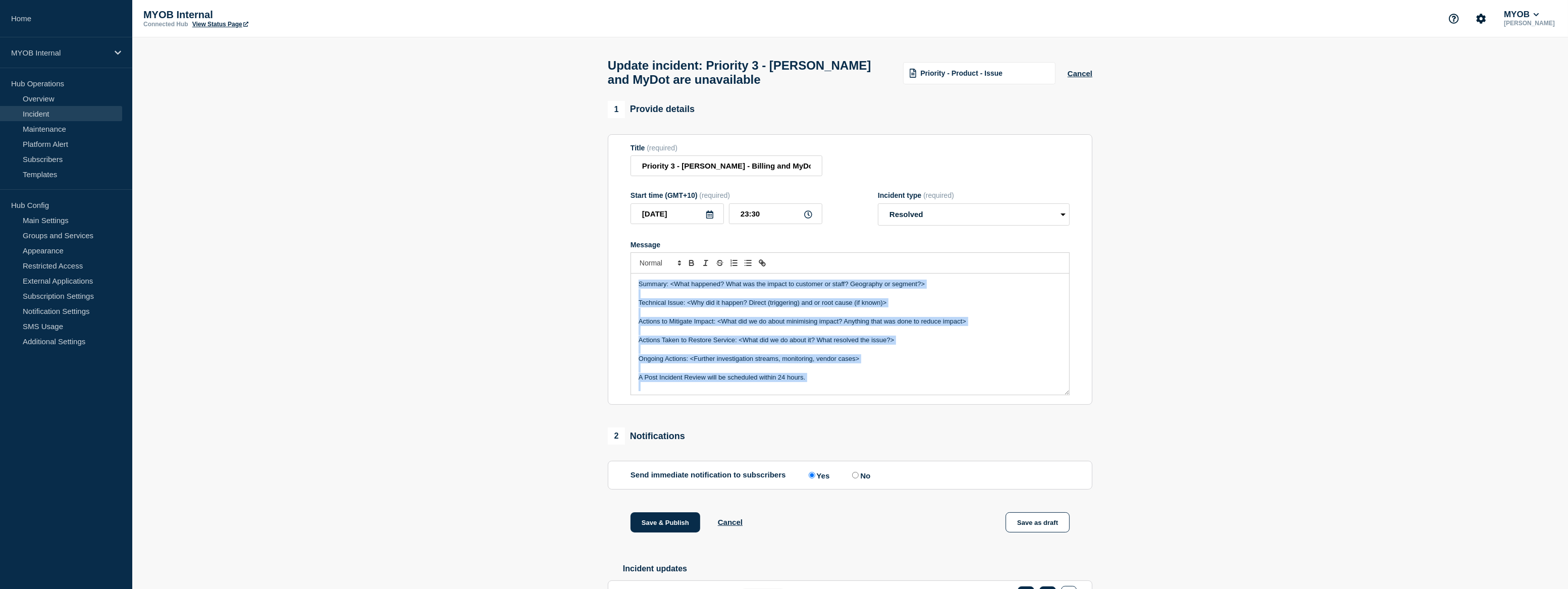
drag, startPoint x: 806, startPoint y: 383, endPoint x: 633, endPoint y: 282, distance: 200.3
click at [633, 282] on div "Summary: <What happened? What was the impact to customer or staff? Geography or…" at bounding box center [850, 334] width 438 height 121
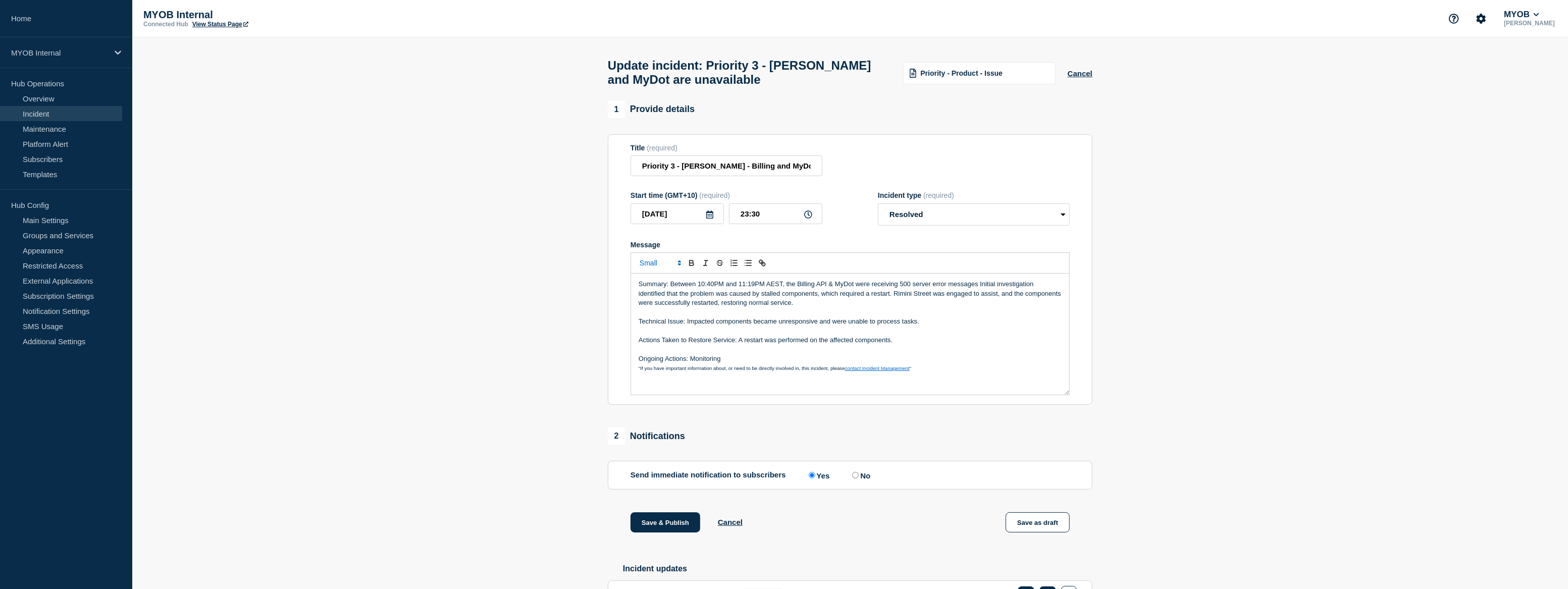
click at [743, 363] on p "Ongoing Actions: Monitoring" at bounding box center [850, 358] width 423 height 9
click at [859, 478] on input "No" at bounding box center [855, 475] width 7 height 7
radio input "true"
radio input "false"
click at [638, 172] on input "Priority 3 - [PERSON_NAME] - Billing and MyDot are unavailable" at bounding box center [726, 166] width 192 height 20
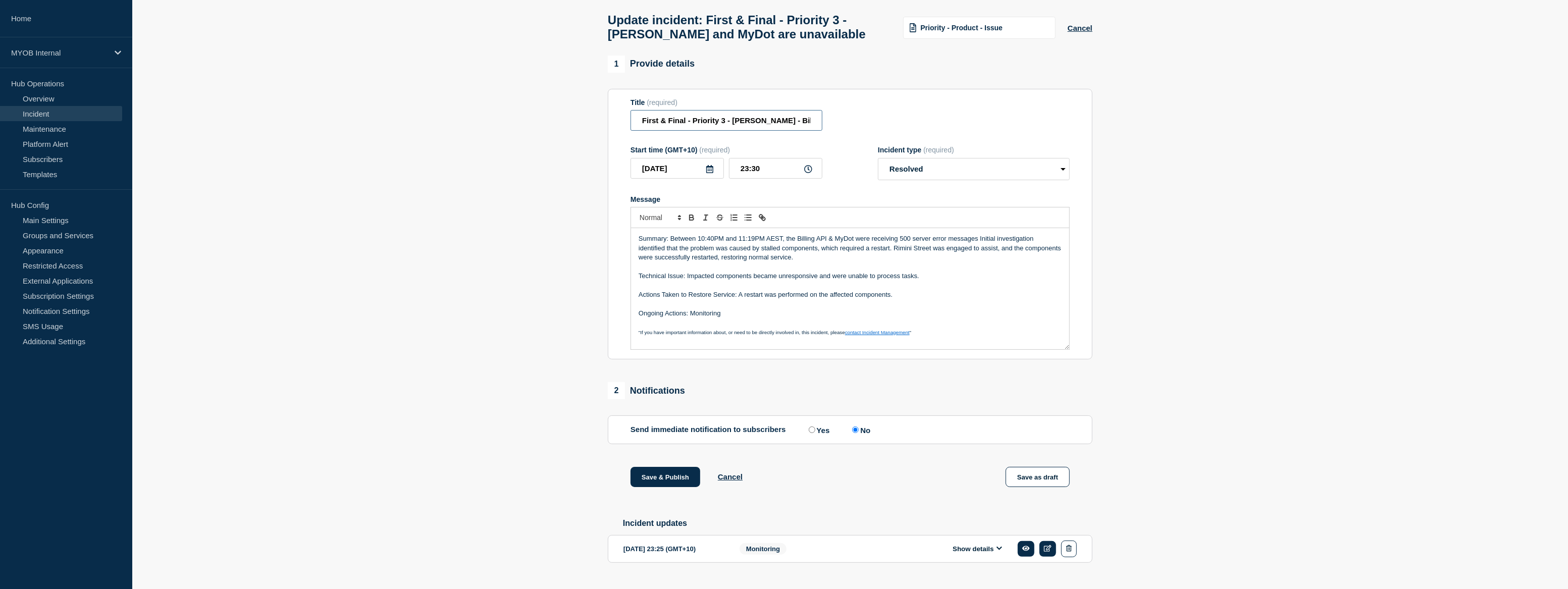
scroll to position [45, 0]
drag, startPoint x: 684, startPoint y: 125, endPoint x: 641, endPoint y: 122, distance: 43.1
click at [641, 122] on input "First & Final - Priority 3 - Archie - Billing and MyDot are unavailable" at bounding box center [726, 120] width 192 height 20
drag, startPoint x: 685, startPoint y: 125, endPoint x: 629, endPoint y: 124, distance: 56.0
click at [629, 124] on section "Title (required) First & Final - Priority 3 - Archie - Billing and MyDot are un…" at bounding box center [850, 224] width 485 height 271
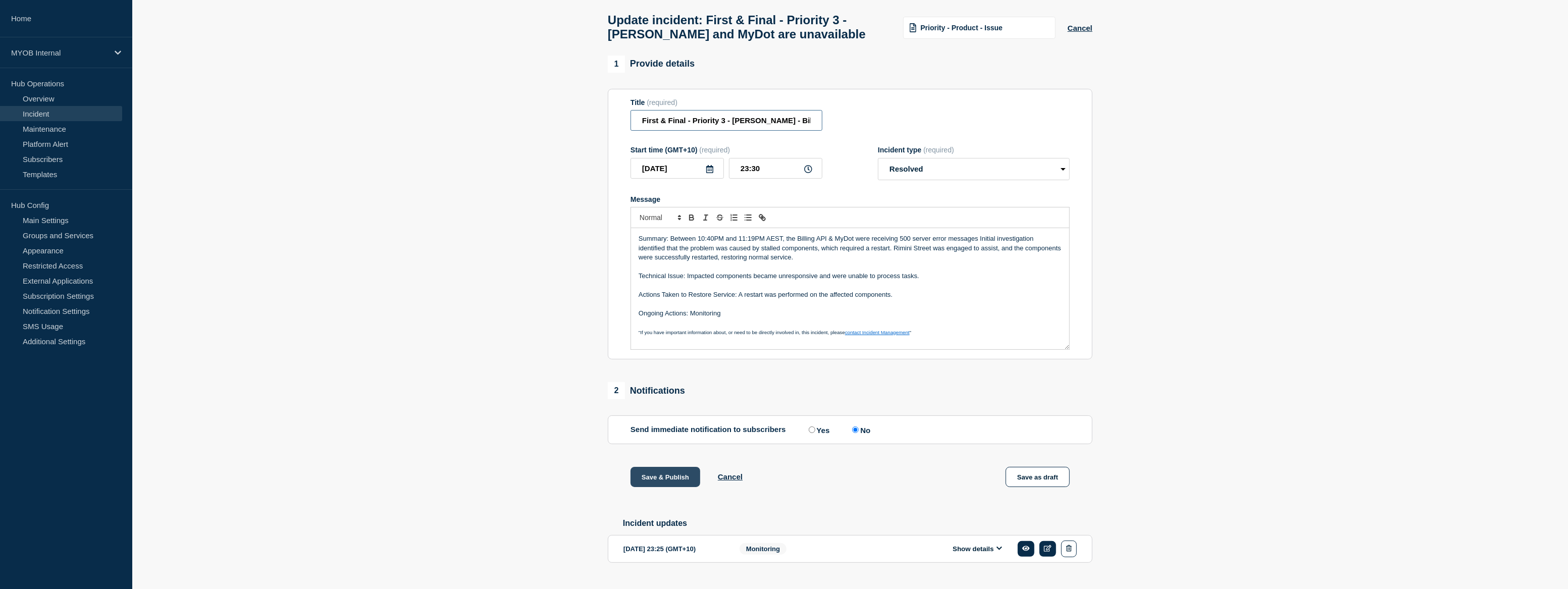
type input "First & Final - Priority 3 - Archie - Billing and MyDot are unavailable"
click at [649, 484] on button "Save & Publish" at bounding box center [665, 477] width 70 height 20
